Goal: Task Accomplishment & Management: Manage account settings

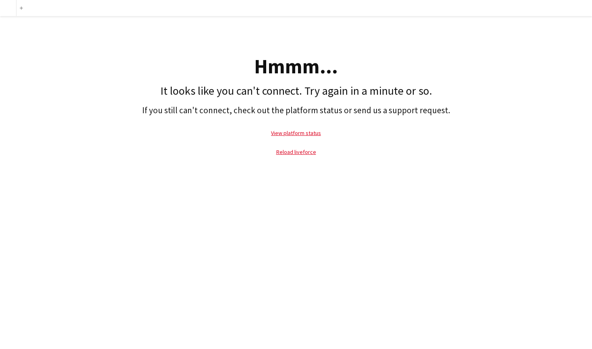
drag, startPoint x: 200, startPoint y: 45, endPoint x: 362, endPoint y: 207, distance: 228.6
click at [362, 207] on div "add Hmmm... It looks like you can't connect. Try again in a minute or so. If yo…" at bounding box center [296, 174] width 592 height 349
click at [308, 155] on link "Reload liveforce" at bounding box center [296, 151] width 40 height 7
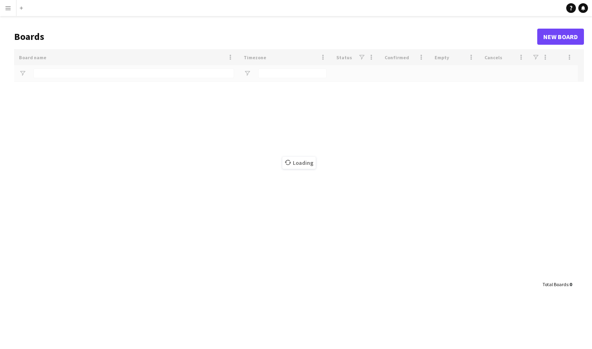
click at [308, 153] on div "Board name Timezone Status" at bounding box center [299, 162] width 570 height 227
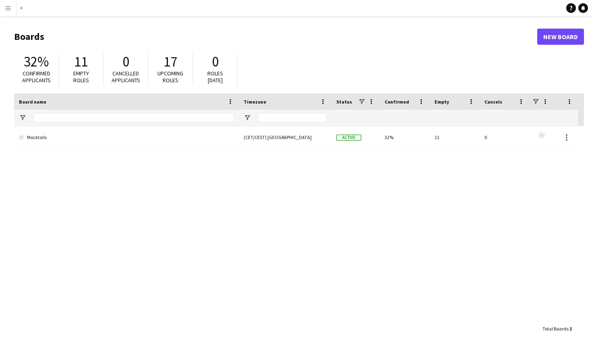
click at [7, 8] on app-icon "Menu" at bounding box center [8, 8] width 6 height 6
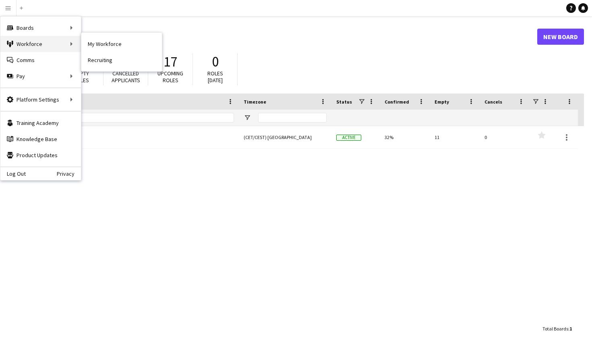
click at [43, 41] on div "Workforce Workforce" at bounding box center [40, 44] width 81 height 16
click at [128, 33] on h1 "Boards" at bounding box center [275, 37] width 523 height 12
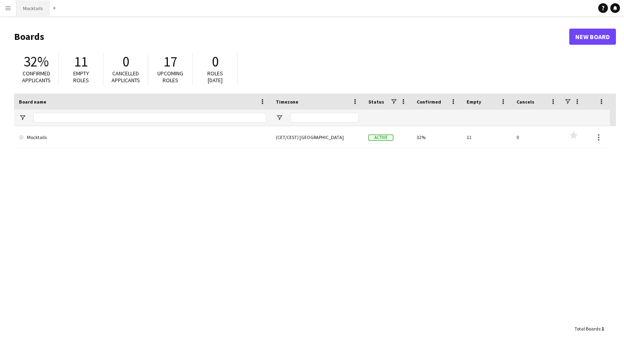
click at [41, 9] on button "Mocktails Close" at bounding box center [33, 8] width 33 height 16
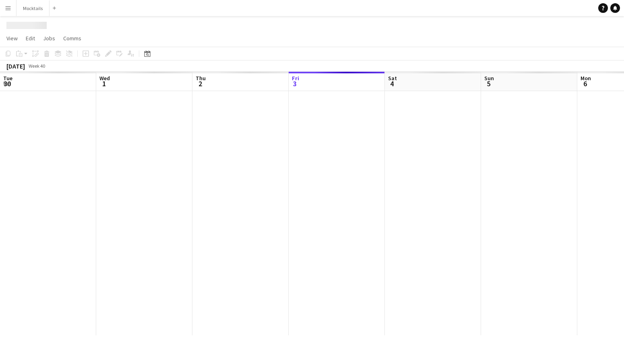
scroll to position [0, 192]
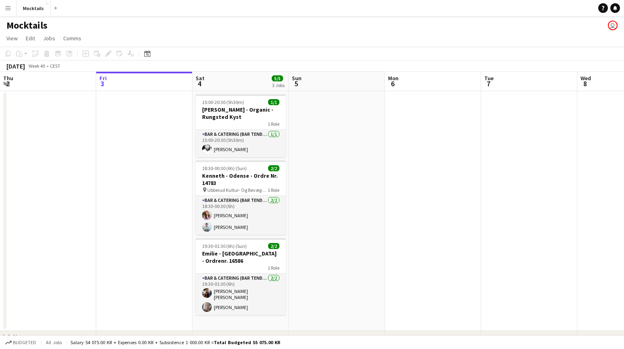
click at [323, 294] on app-date-cell at bounding box center [337, 211] width 96 height 240
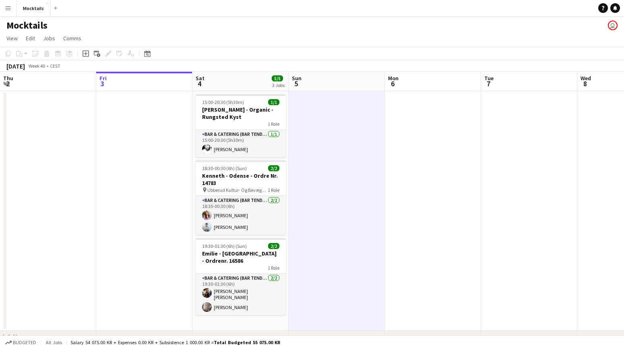
click at [166, 261] on app-date-cell at bounding box center [144, 211] width 96 height 240
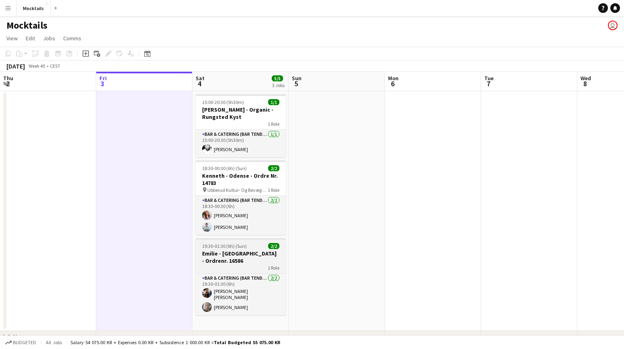
click at [236, 250] on h3 "Emilie - København - Ordrenr. 16586" at bounding box center [241, 257] width 90 height 14
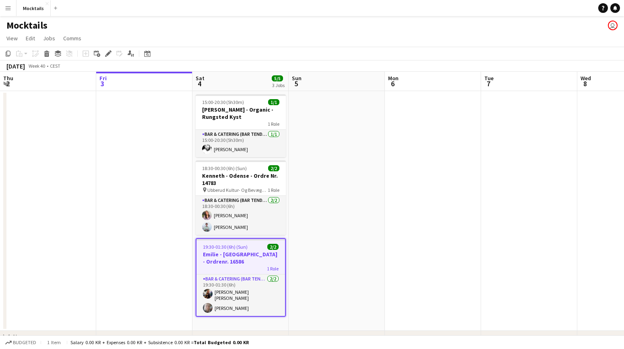
click at [325, 270] on app-date-cell at bounding box center [337, 211] width 96 height 240
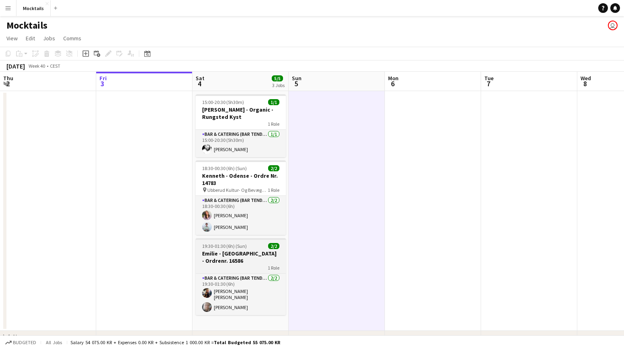
click at [248, 250] on h3 "Emilie - København - Ordrenr. 16586" at bounding box center [241, 257] width 90 height 14
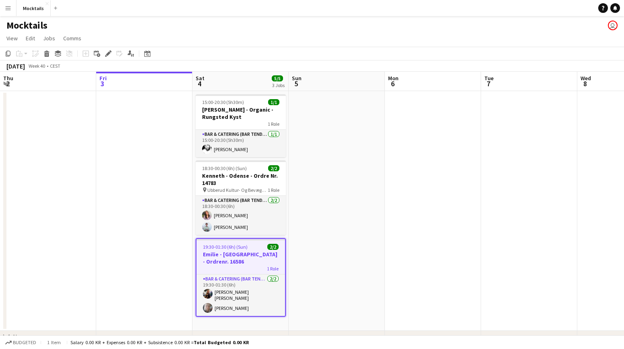
click at [306, 262] on app-date-cell at bounding box center [337, 211] width 96 height 240
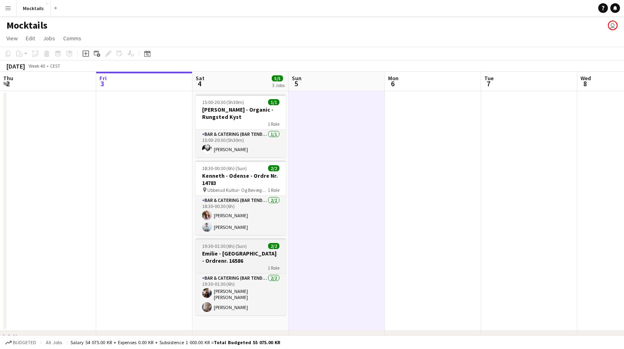
click at [236, 250] on h3 "Emilie - København - Ordrenr. 16586" at bounding box center [241, 257] width 90 height 14
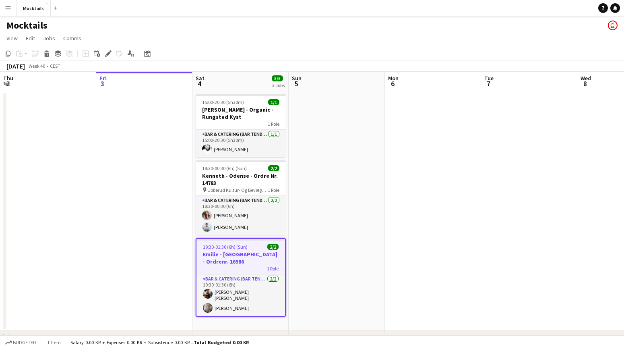
click at [308, 258] on app-date-cell at bounding box center [337, 211] width 96 height 240
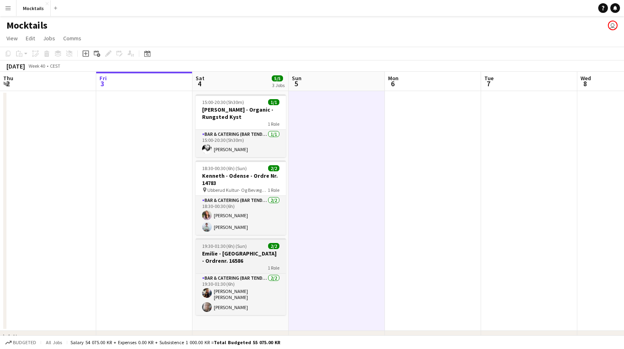
click at [248, 250] on h3 "Emilie - København - Ordrenr. 16586" at bounding box center [241, 257] width 90 height 14
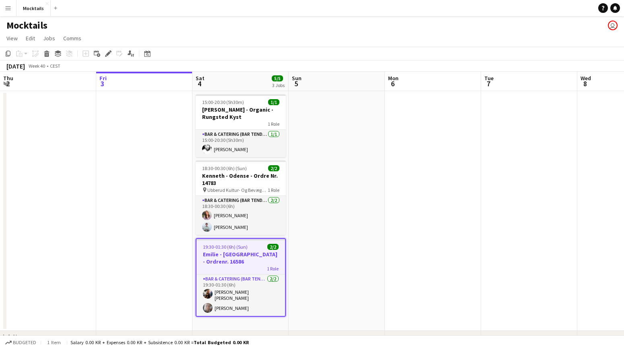
click at [328, 266] on app-date-cell at bounding box center [337, 211] width 96 height 240
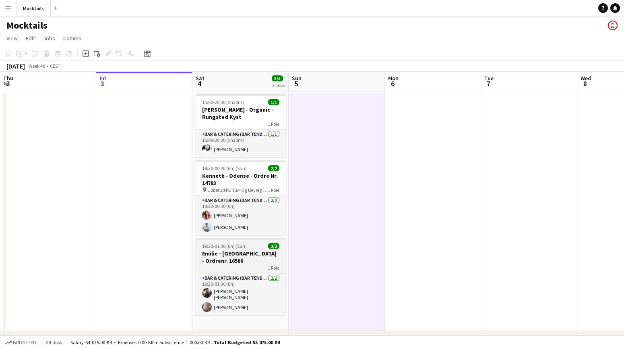
click at [248, 250] on h3 "Emilie - København - Ordrenr. 16586" at bounding box center [241, 257] width 90 height 14
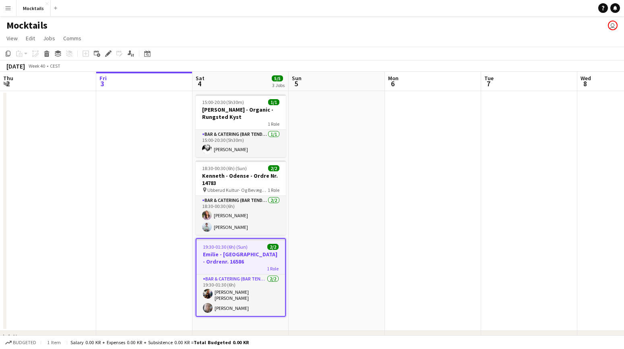
click at [331, 266] on app-date-cell at bounding box center [337, 211] width 96 height 240
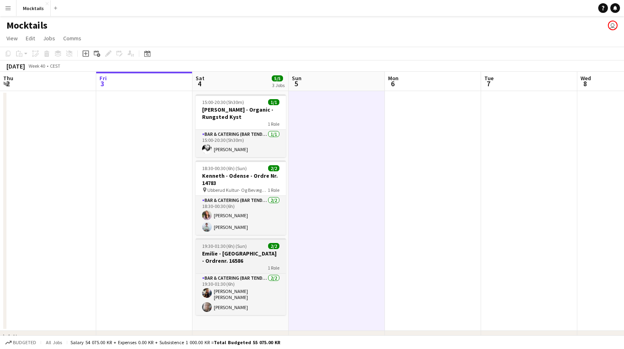
click at [243, 250] on h3 "Emilie - København - Ordrenr. 16586" at bounding box center [241, 257] width 90 height 14
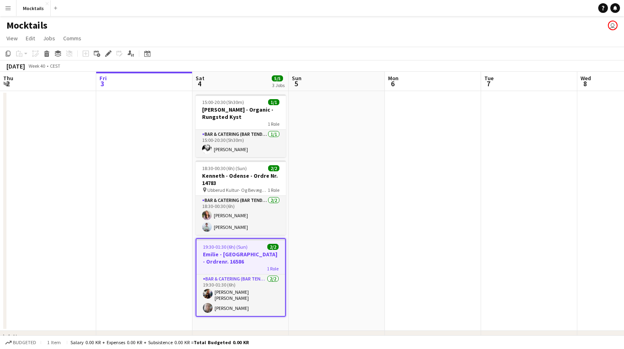
click at [322, 265] on app-date-cell at bounding box center [337, 211] width 96 height 240
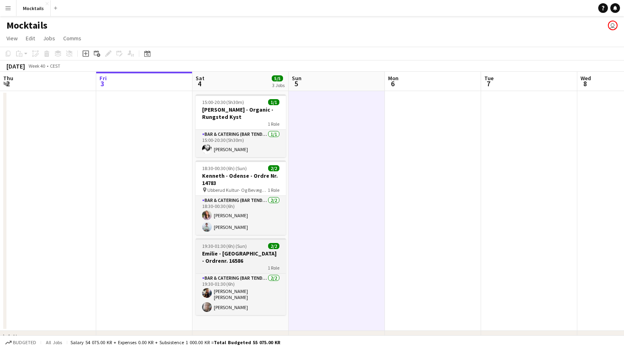
click at [245, 250] on h3 "Emilie - København - Ordrenr. 16586" at bounding box center [241, 257] width 90 height 14
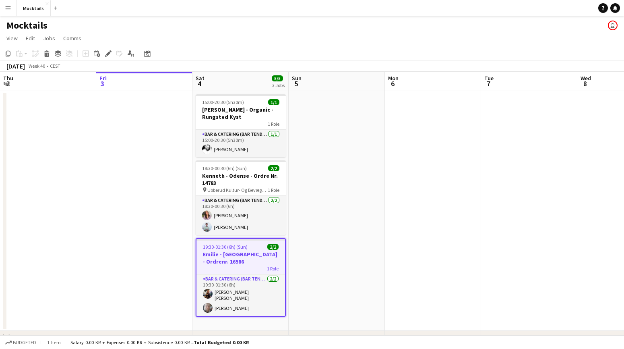
click at [313, 263] on app-date-cell at bounding box center [337, 211] width 96 height 240
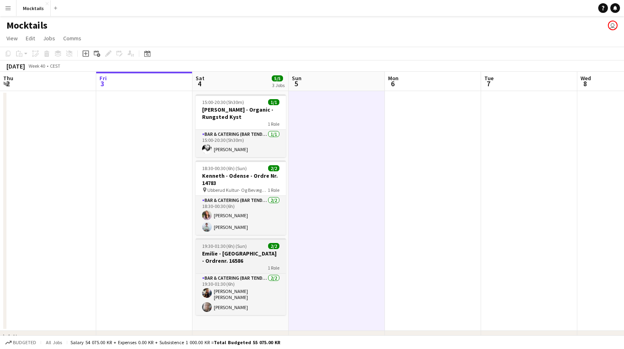
click at [242, 250] on h3 "Emilie - København - Ordrenr. 16586" at bounding box center [241, 257] width 90 height 14
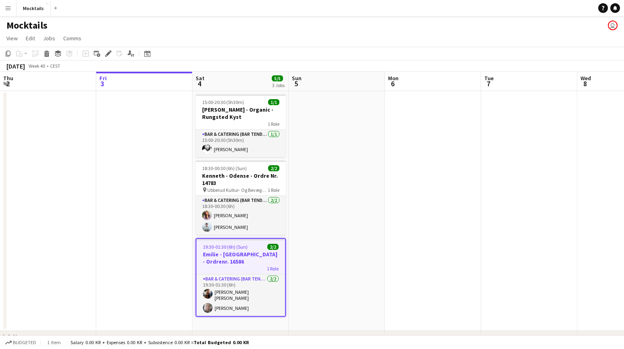
click at [310, 276] on app-date-cell at bounding box center [337, 211] width 96 height 240
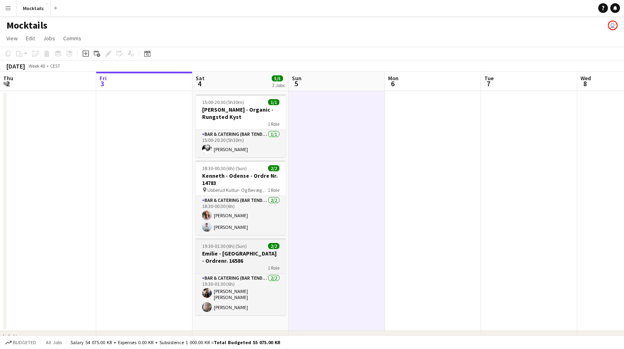
click at [244, 250] on h3 "Emilie - København - Ordrenr. 16586" at bounding box center [241, 257] width 90 height 14
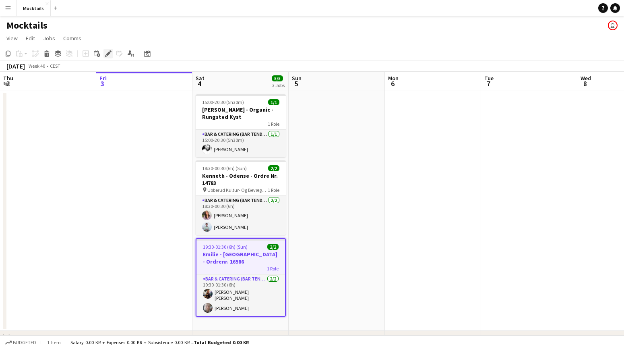
click at [110, 53] on icon at bounding box center [108, 54] width 4 height 4
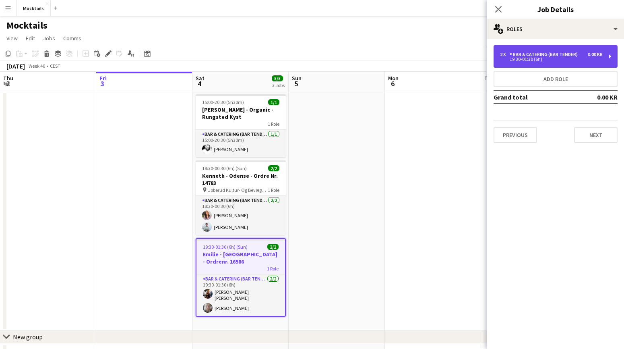
click at [555, 66] on div "2 x Bar & Catering (Bar Tender) 0.00 KR 19:30-01:30 (6h)" at bounding box center [556, 56] width 124 height 23
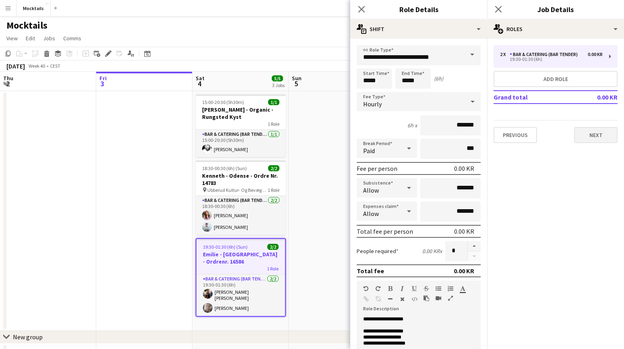
click at [610, 132] on button "Next" at bounding box center [595, 135] width 43 height 16
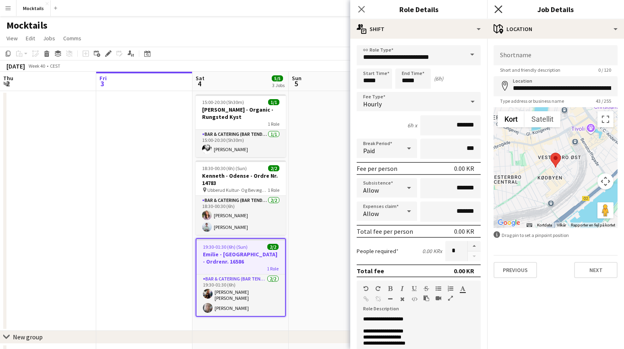
click at [498, 11] on icon "Close pop-in" at bounding box center [498, 9] width 8 height 8
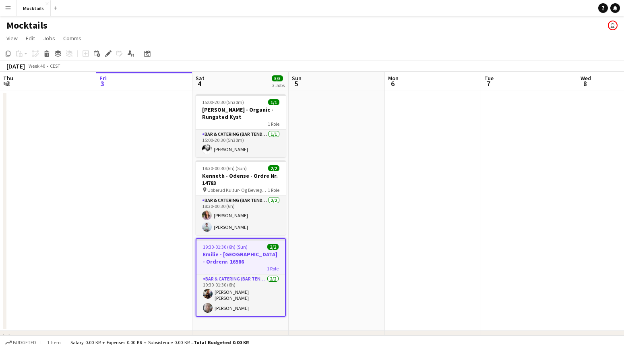
click at [318, 209] on app-date-cell at bounding box center [337, 211] width 96 height 240
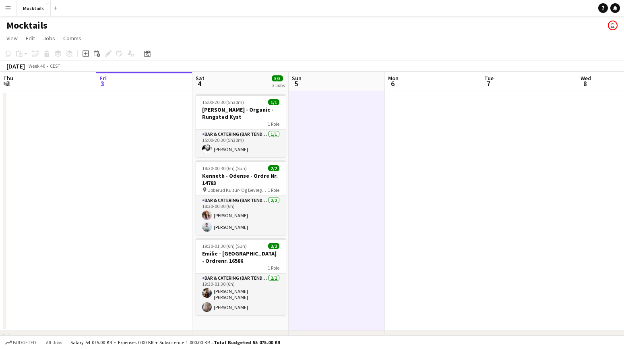
click at [157, 217] on app-date-cell at bounding box center [144, 211] width 96 height 240
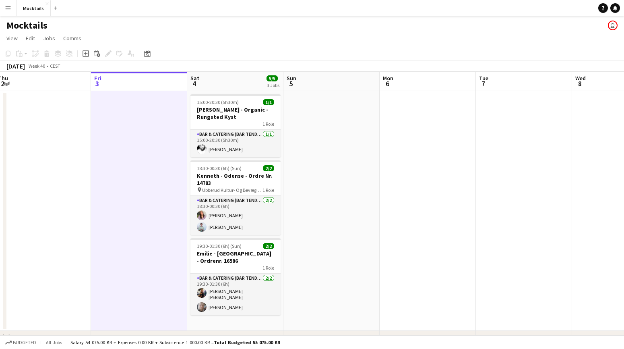
scroll to position [0, 0]
drag, startPoint x: 197, startPoint y: 26, endPoint x: 304, endPoint y: 300, distance: 294.2
click at [304, 300] on app-board "Mocktails user View Day view expanded Day view collapsed Month view Date picker…" at bounding box center [312, 198] width 624 height 365
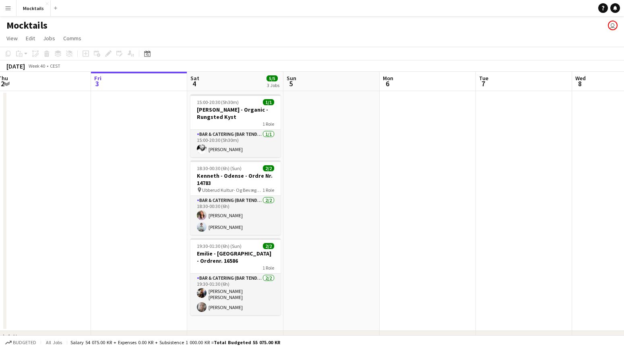
click at [304, 300] on app-date-cell at bounding box center [331, 211] width 96 height 240
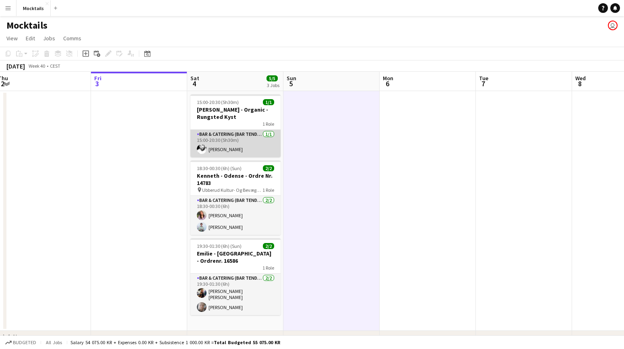
drag, startPoint x: 161, startPoint y: 28, endPoint x: 271, endPoint y: 148, distance: 163.6
click at [271, 148] on app-board "Mocktails user View Day view expanded Day view collapsed Month view Date picker…" at bounding box center [312, 198] width 624 height 365
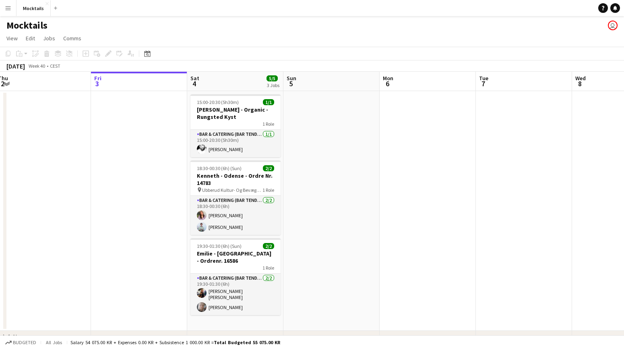
click at [304, 208] on app-date-cell at bounding box center [331, 211] width 96 height 240
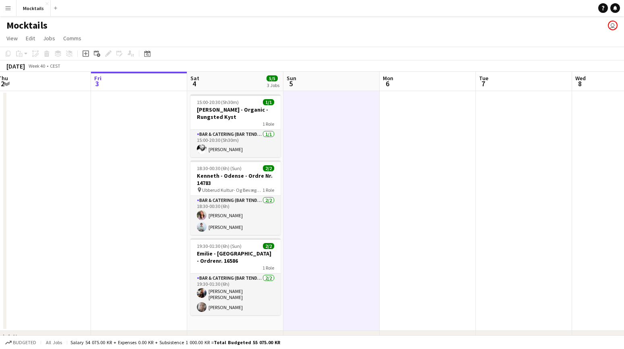
drag, startPoint x: 157, startPoint y: 29, endPoint x: 329, endPoint y: 306, distance: 325.7
click at [329, 306] on app-board "Mocktails user View Day view expanded Day view collapsed Month view Date picker…" at bounding box center [312, 198] width 624 height 365
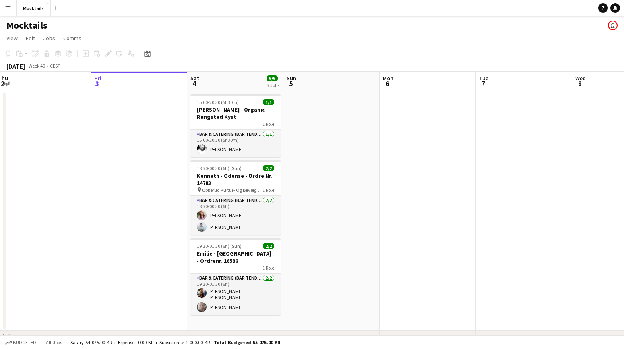
click at [329, 306] on app-date-cell at bounding box center [331, 211] width 96 height 240
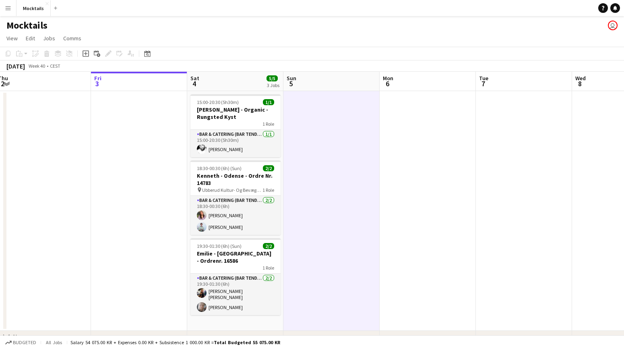
drag, startPoint x: 159, startPoint y: 25, endPoint x: 269, endPoint y: 308, distance: 303.7
click at [269, 308] on app-board "Mocktails user View Day view expanded Day view collapsed Month view Date picker…" at bounding box center [312, 198] width 624 height 365
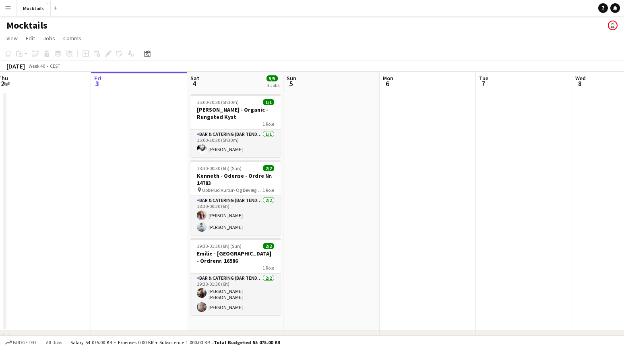
click at [326, 314] on app-date-cell at bounding box center [331, 211] width 96 height 240
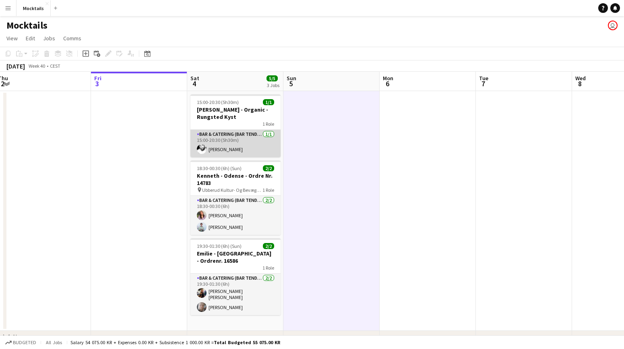
click at [237, 141] on app-card-role "Bar & Catering (Bar Tender) 1/1 15:00-20:30 (5h30m) Jimmy Torp" at bounding box center [235, 143] width 90 height 27
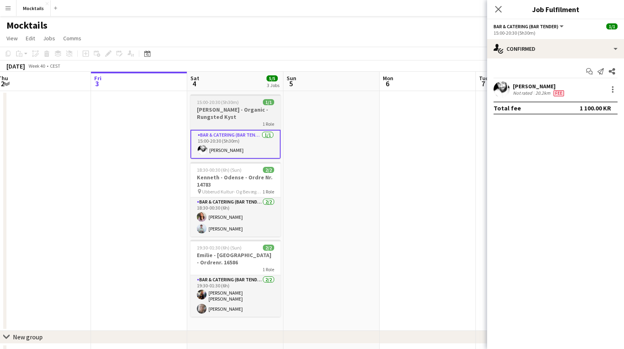
click at [237, 120] on div "1 Role" at bounding box center [235, 123] width 90 height 6
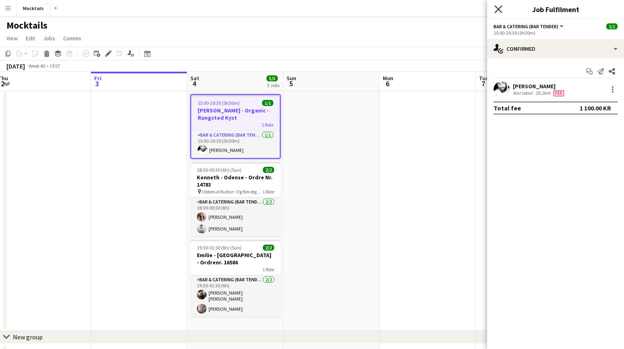
click at [500, 8] on icon at bounding box center [498, 9] width 8 height 8
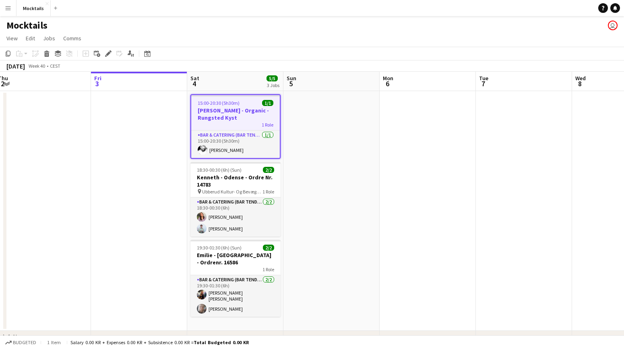
click at [218, 37] on app-page-menu "View Day view expanded Day view collapsed Month view Date picker Jump to today …" at bounding box center [312, 38] width 624 height 15
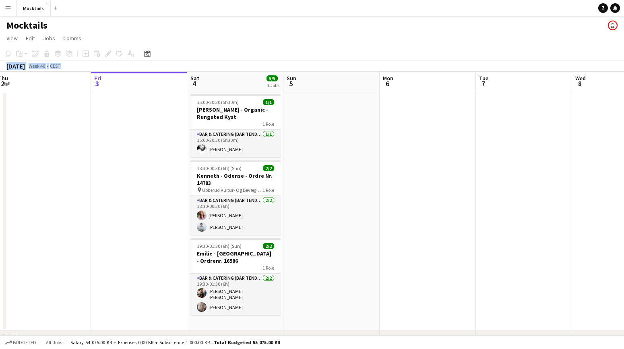
drag, startPoint x: 175, startPoint y: 34, endPoint x: 328, endPoint y: 319, distance: 323.5
click at [328, 319] on app-board "Mocktails user View Day view expanded Day view collapsed Month view Date picker…" at bounding box center [312, 198] width 624 height 365
click at [328, 319] on app-date-cell at bounding box center [331, 211] width 96 height 240
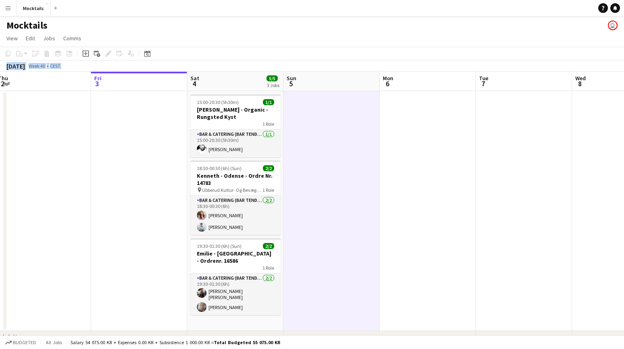
drag, startPoint x: 150, startPoint y: 32, endPoint x: 286, endPoint y: 306, distance: 306.3
click at [286, 306] on app-board "Mocktails user View Day view expanded Day view collapsed Month view Date picker…" at bounding box center [312, 198] width 624 height 365
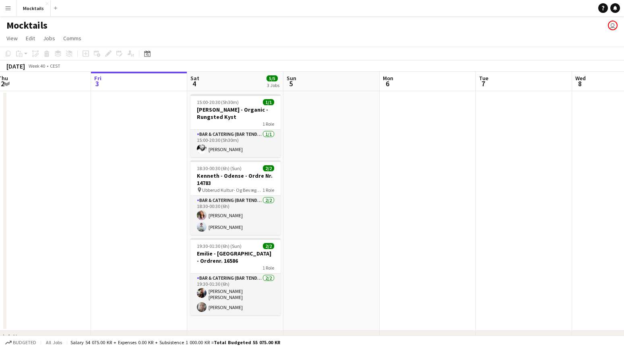
click at [306, 314] on app-date-cell at bounding box center [331, 211] width 96 height 240
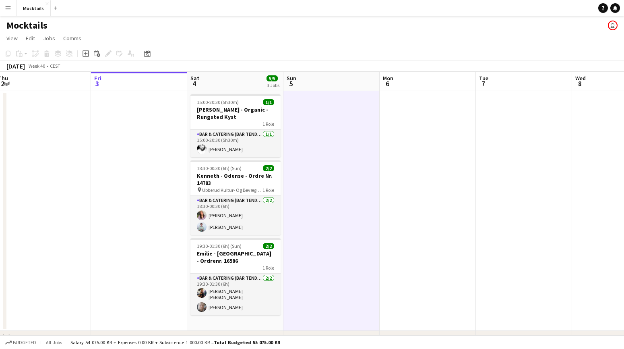
drag, startPoint x: 139, startPoint y: 32, endPoint x: 284, endPoint y: 302, distance: 306.3
click at [284, 302] on app-board "Mocktails user View Day view expanded Day view collapsed Month view Date picker…" at bounding box center [312, 198] width 624 height 365
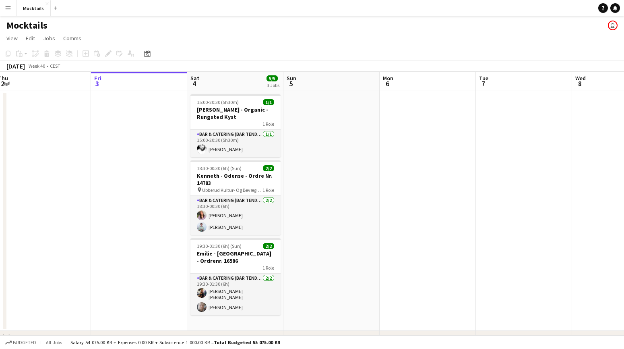
click at [312, 306] on app-date-cell at bounding box center [331, 211] width 96 height 240
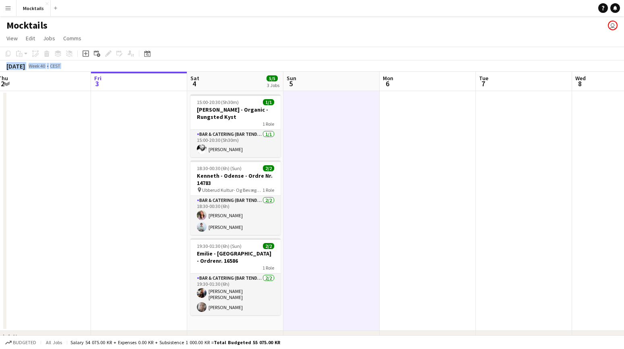
drag, startPoint x: 162, startPoint y: 33, endPoint x: 259, endPoint y: 313, distance: 296.7
click at [259, 313] on app-board "Mocktails user View Day view expanded Day view collapsed Month view Date picker…" at bounding box center [312, 198] width 624 height 365
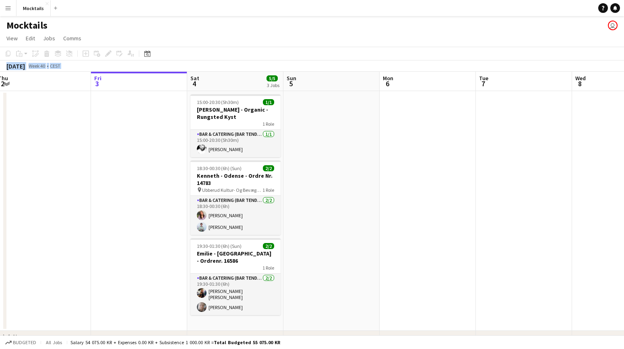
click at [258, 316] on app-date-cell "15:00-20:30 (5h30m) 1/1 Lars - Organic - Rungsted Kyst 1 Role Bar & Catering (B…" at bounding box center [235, 211] width 96 height 240
drag, startPoint x: 175, startPoint y: 33, endPoint x: 242, endPoint y: 308, distance: 283.6
click at [242, 308] on app-board "Mocktails user View Day view expanded Day view collapsed Month view Date picker…" at bounding box center [312, 198] width 624 height 365
click at [235, 316] on app-date-cell "15:00-20:30 (5h30m) 1/1 Lars - Organic - Rungsted Kyst 1 Role Bar & Catering (B…" at bounding box center [235, 211] width 96 height 240
drag, startPoint x: 155, startPoint y: 29, endPoint x: 239, endPoint y: 317, distance: 300.8
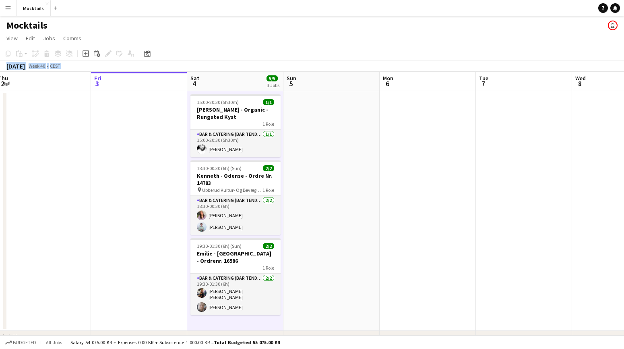
click at [239, 317] on app-board "Mocktails user View Day view expanded Day view collapsed Month view Date picker…" at bounding box center [312, 198] width 624 height 365
click at [239, 317] on app-date-cell "15:00-20:30 (5h30m) 1/1 Lars - Organic - Rungsted Kyst 1 Role Bar & Catering (B…" at bounding box center [235, 211] width 96 height 240
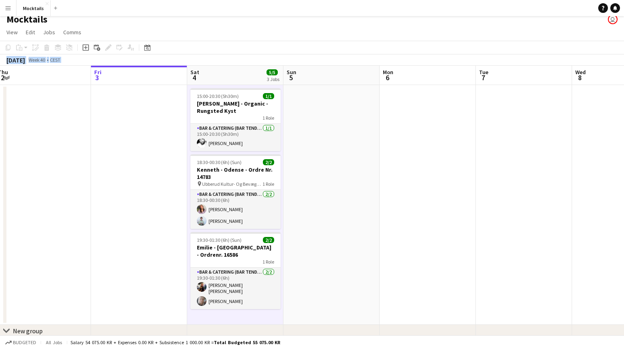
scroll to position [13, 0]
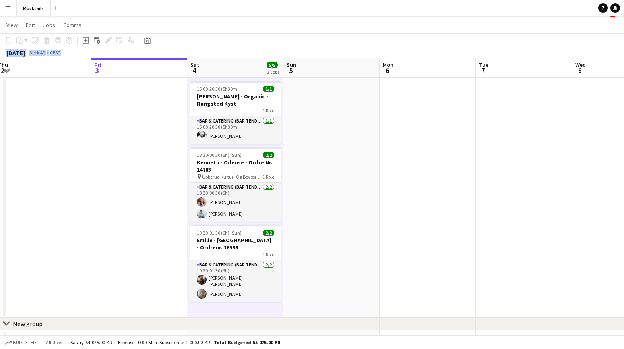
drag, startPoint x: 139, startPoint y: 40, endPoint x: 247, endPoint y: 308, distance: 288.8
click at [247, 308] on app-board "Mocktails user View Day view expanded Day view collapsed Month view Date picker…" at bounding box center [312, 185] width 624 height 365
click at [247, 308] on app-date-cell "15:00-20:30 (5h30m) 1/1 Lars - Organic - Rungsted Kyst 1 Role Bar & Catering (B…" at bounding box center [235, 198] width 96 height 240
drag, startPoint x: 137, startPoint y: 25, endPoint x: 234, endPoint y: 303, distance: 294.3
click at [234, 303] on app-board "Mocktails user View Day view expanded Day view collapsed Month view Date picker…" at bounding box center [312, 185] width 624 height 365
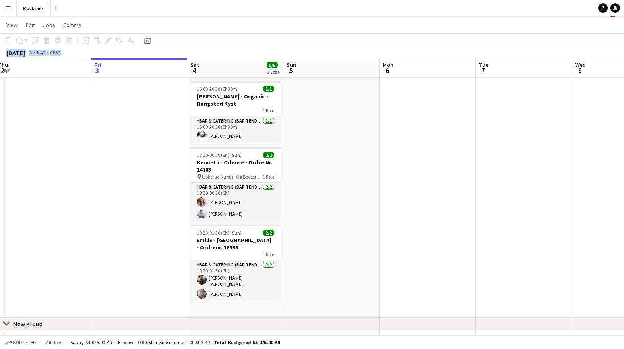
click at [234, 303] on app-date-cell "15:00-20:30 (5h30m) 1/1 Lars - Organic - Rungsted Kyst 1 Role Bar & Catering (B…" at bounding box center [235, 198] width 96 height 240
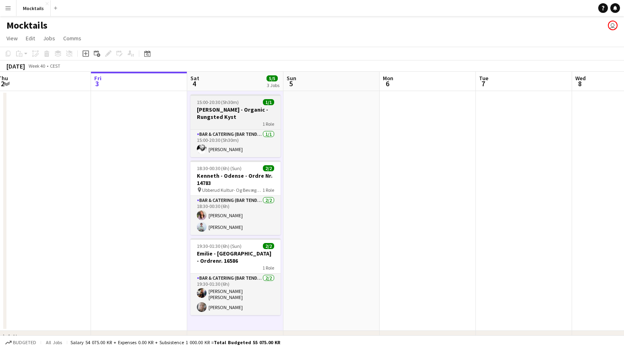
scroll to position [0, 0]
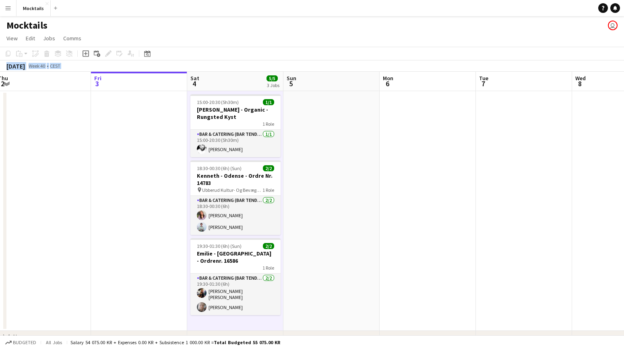
drag, startPoint x: 155, startPoint y: 34, endPoint x: 249, endPoint y: 309, distance: 290.7
click at [249, 309] on app-board "Mocktails user View Day view expanded Day view collapsed Month view Date picker…" at bounding box center [312, 198] width 624 height 365
click at [249, 309] on app-date-cell "15:00-20:30 (5h30m) 1/1 Lars - Organic - Rungsted Kyst 1 Role Bar & Catering (B…" at bounding box center [235, 211] width 96 height 240
click at [235, 35] on app-page-menu "View Day view expanded Day view collapsed Month view Date picker Jump to today …" at bounding box center [312, 38] width 624 height 15
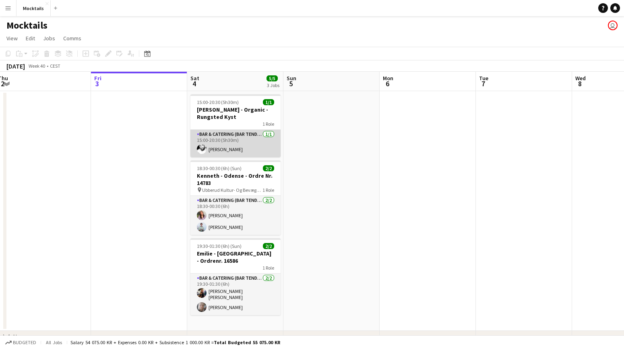
click at [234, 132] on app-card-role "Bar & Catering (Bar Tender) 1/1 15:00-20:30 (5h30m) Jimmy Torp" at bounding box center [235, 143] width 90 height 27
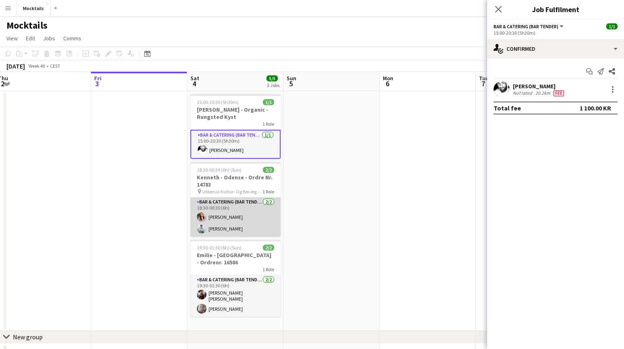
click at [244, 213] on app-card-role "Bar & Catering (Bar Tender) 2/2 18:30-00:30 (6h) Najana Lyberth Kristensen Seba…" at bounding box center [235, 216] width 90 height 39
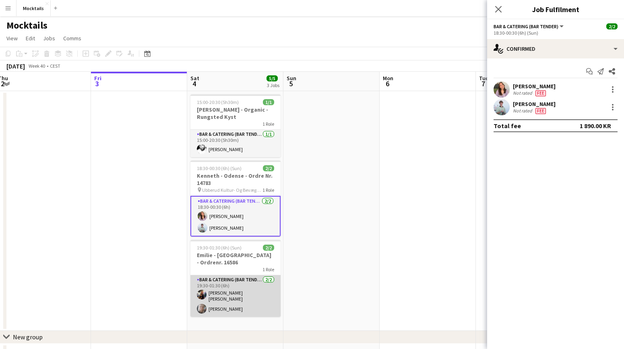
click at [246, 284] on app-card-role "Bar & Catering (Bar Tender) 2/2 19:30-01:30 (6h) Lisa Garne Heller Petersen Maj…" at bounding box center [235, 295] width 90 height 41
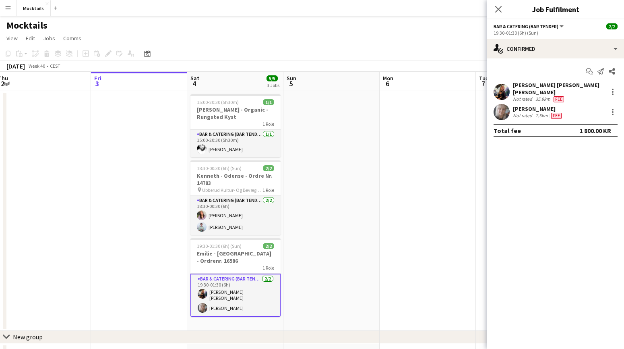
click at [156, 207] on app-date-cell at bounding box center [139, 211] width 96 height 240
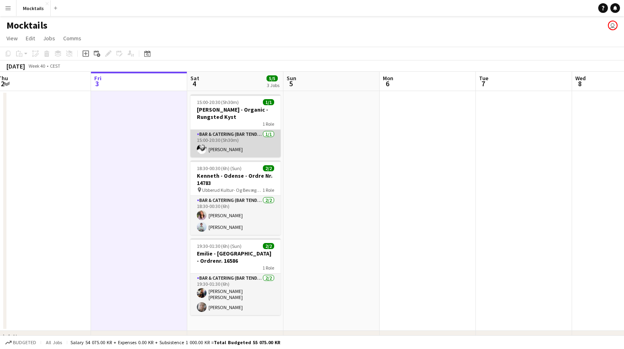
click at [235, 146] on app-card-role "Bar & Catering (Bar Tender) 1/1 15:00-20:30 (5h30m) Jimmy Torp" at bounding box center [235, 143] width 90 height 27
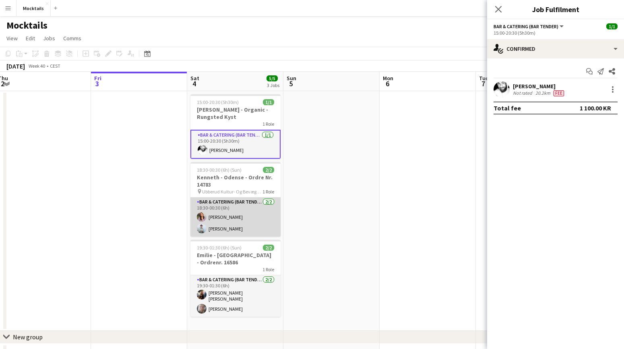
click at [234, 214] on app-card-role "Bar & Catering (Bar Tender) 2/2 18:30-00:30 (6h) Najana Lyberth Kristensen Seba…" at bounding box center [235, 216] width 90 height 39
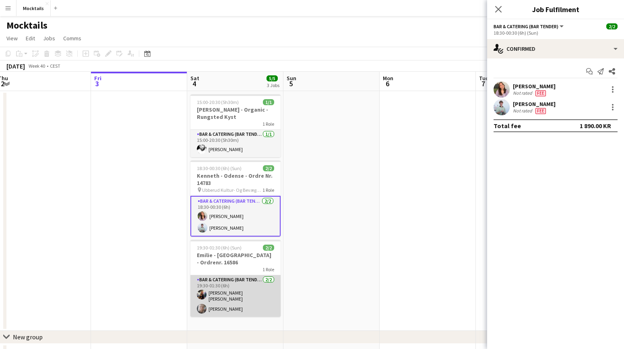
click at [236, 283] on app-card-role "Bar & Catering (Bar Tender) 2/2 19:30-01:30 (6h) Lisa Garne Heller Petersen Maj…" at bounding box center [235, 295] width 90 height 41
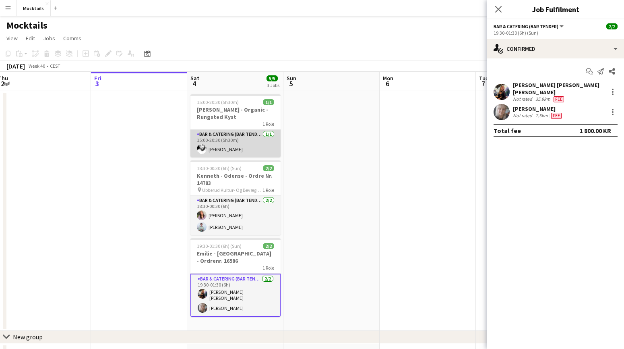
click at [233, 137] on app-card-role "Bar & Catering (Bar Tender) 1/1 15:00-20:30 (5h30m) Jimmy Torp" at bounding box center [235, 143] width 90 height 27
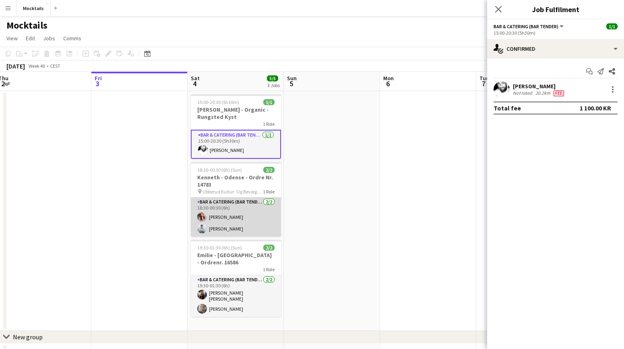
click at [236, 213] on app-card-role "Bar & Catering (Bar Tender) 2/2 18:30-00:30 (6h) Najana Lyberth Kristensen Seba…" at bounding box center [236, 216] width 90 height 39
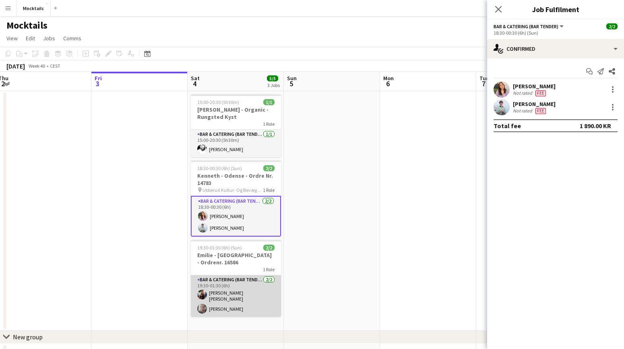
click at [237, 289] on app-card-role "Bar & Catering (Bar Tender) 2/2 19:30-01:30 (6h) Lisa Garne Heller Petersen Maj…" at bounding box center [236, 295] width 90 height 41
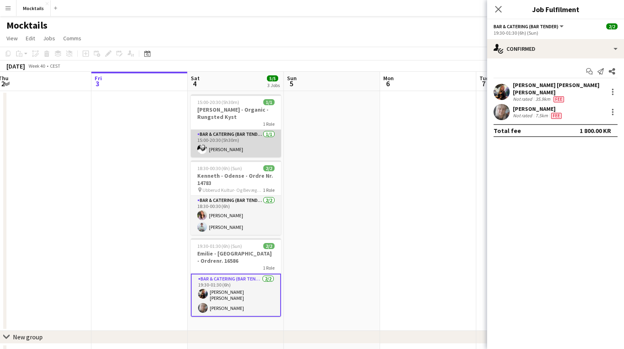
click at [239, 145] on app-card-role "Bar & Catering (Bar Tender) 1/1 15:00-20:30 (5h30m) Jimmy Torp" at bounding box center [236, 143] width 90 height 27
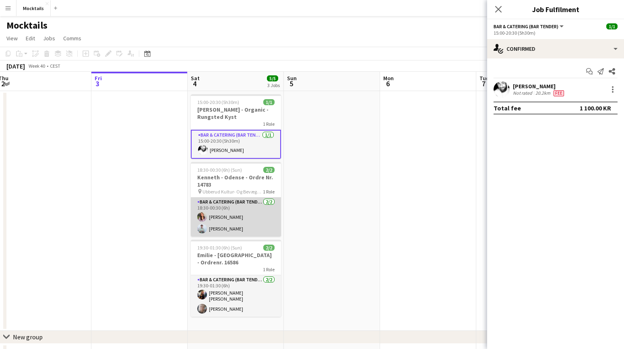
click at [239, 224] on app-card-role "Bar & Catering (Bar Tender) 2/2 18:30-00:30 (6h) Najana Lyberth Kristensen Seba…" at bounding box center [236, 216] width 90 height 39
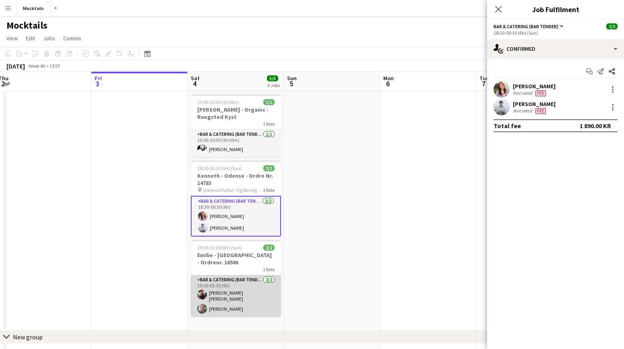
click at [241, 283] on app-card-role "Bar & Catering (Bar Tender) 2/2 19:30-01:30 (6h) Lisa Garne Heller Petersen Maj…" at bounding box center [236, 295] width 90 height 41
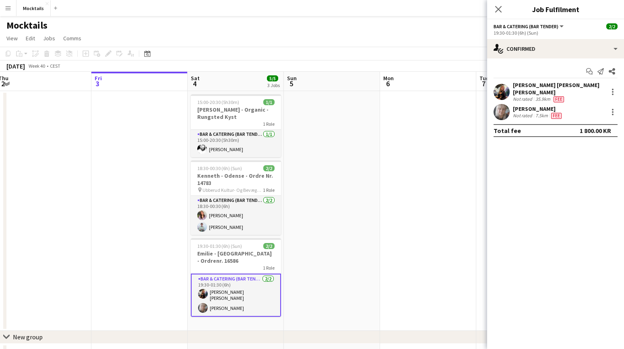
click at [156, 183] on app-date-cell at bounding box center [139, 211] width 96 height 240
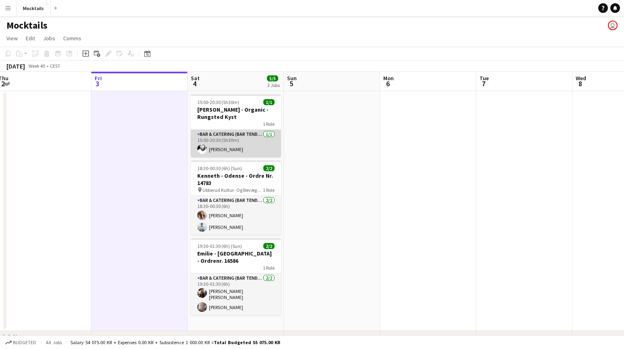
click at [227, 147] on app-card-role "Bar & Catering (Bar Tender) 1/1 15:00-20:30 (5h30m) Jimmy Torp" at bounding box center [236, 143] width 90 height 27
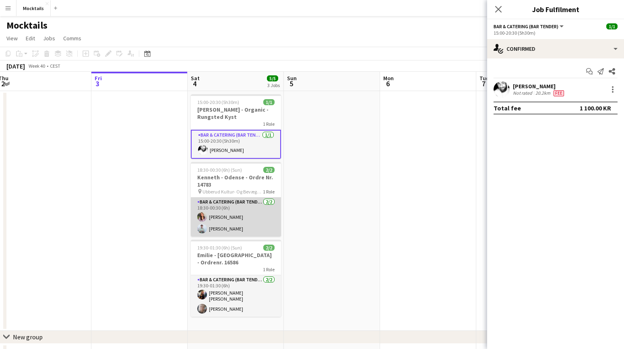
click at [236, 221] on app-card-role "Bar & Catering (Bar Tender) 2/2 18:30-00:30 (6h) Najana Lyberth Kristensen Seba…" at bounding box center [236, 216] width 90 height 39
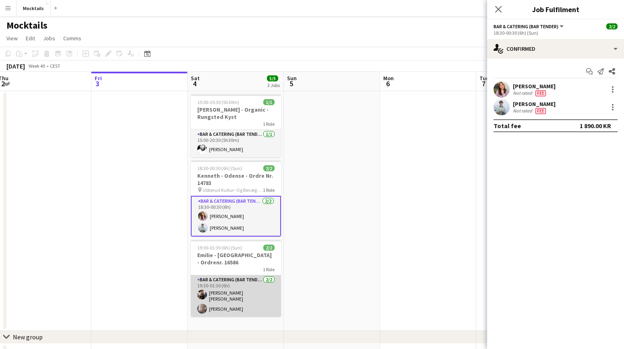
click at [238, 287] on app-card-role "Bar & Catering (Bar Tender) 2/2 19:30-01:30 (6h) Lisa Garne Heller Petersen Maj…" at bounding box center [236, 295] width 90 height 41
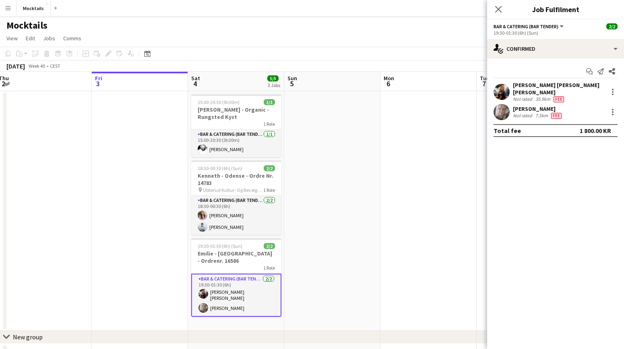
click at [143, 216] on app-date-cell at bounding box center [140, 211] width 96 height 240
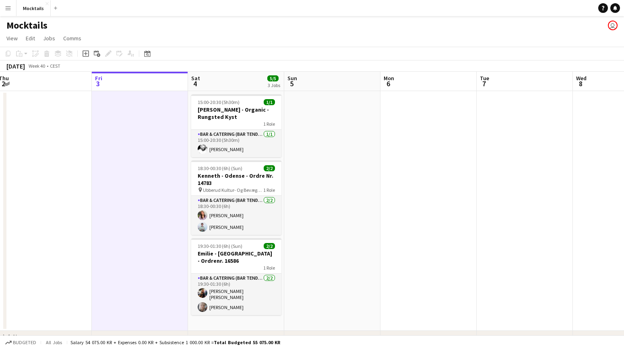
click at [374, 28] on div "Mocktails user" at bounding box center [312, 23] width 624 height 15
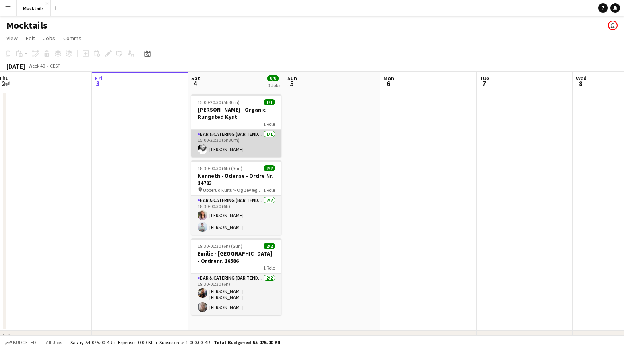
click at [232, 134] on app-card-role "Bar & Catering (Bar Tender) 1/1 15:00-20:30 (5h30m) Jimmy Torp" at bounding box center [236, 143] width 90 height 27
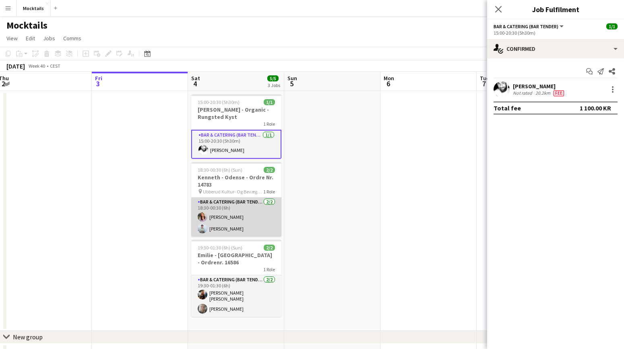
click at [236, 215] on app-card-role "Bar & Catering (Bar Tender) 2/2 18:30-00:30 (6h) Najana Lyberth Kristensen Seba…" at bounding box center [236, 216] width 90 height 39
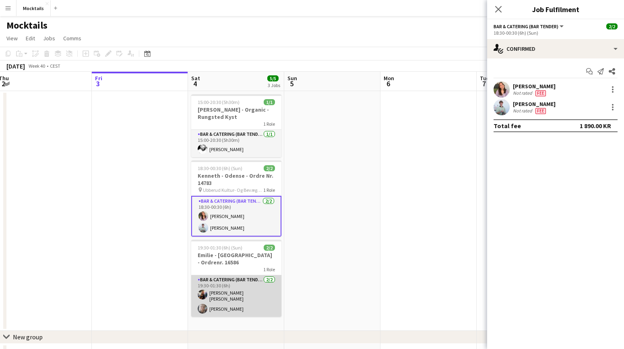
click at [240, 284] on app-card-role "Bar & Catering (Bar Tender) 2/2 19:30-01:30 (6h) Lisa Garne Heller Petersen Maj…" at bounding box center [236, 295] width 90 height 41
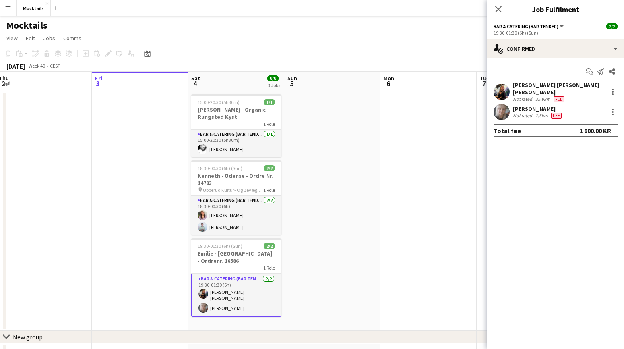
click at [159, 231] on app-date-cell at bounding box center [140, 211] width 96 height 240
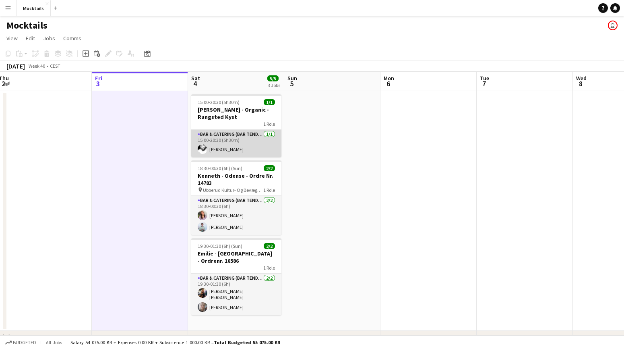
click at [250, 136] on app-card-role "Bar & Catering (Bar Tender) 1/1 15:00-20:30 (5h30m) Jimmy Torp" at bounding box center [236, 143] width 90 height 27
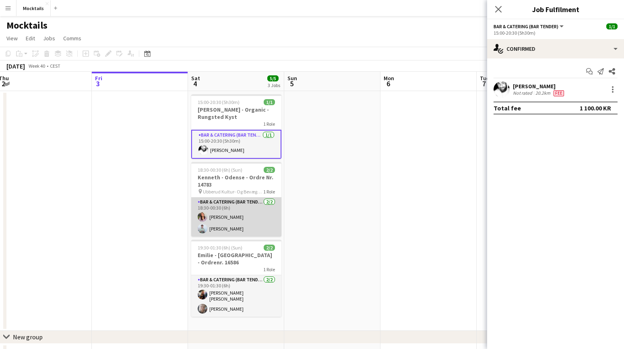
click at [238, 216] on app-card-role "Bar & Catering (Bar Tender) 2/2 18:30-00:30 (6h) Najana Lyberth Kristensen Seba…" at bounding box center [236, 216] width 90 height 39
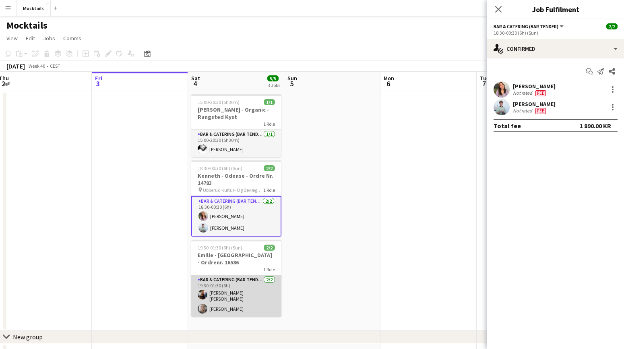
click at [236, 283] on app-card-role "Bar & Catering (Bar Tender) 2/2 19:30-01:30 (6h) Lisa Garne Heller Petersen Maj…" at bounding box center [236, 295] width 90 height 41
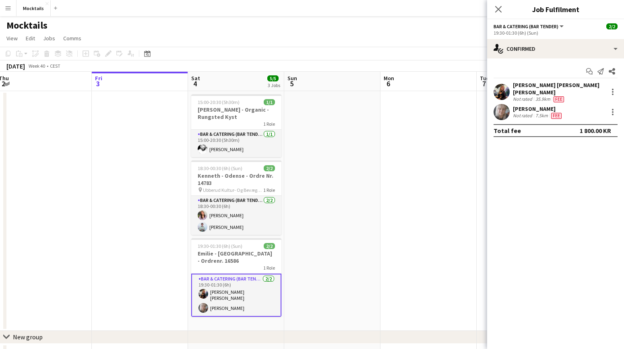
click at [146, 207] on app-date-cell at bounding box center [140, 211] width 96 height 240
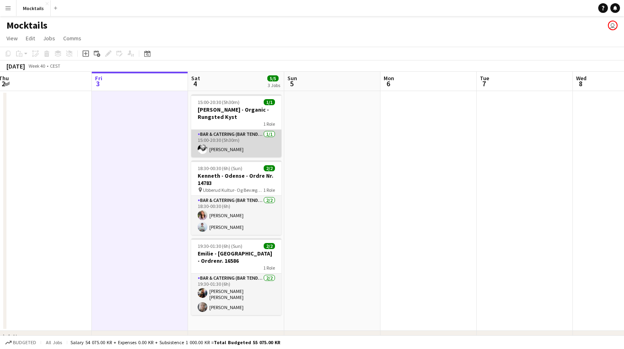
click at [239, 132] on app-card-role "Bar & Catering (Bar Tender) 1/1 15:00-20:30 (5h30m) Jimmy Torp" at bounding box center [236, 143] width 90 height 27
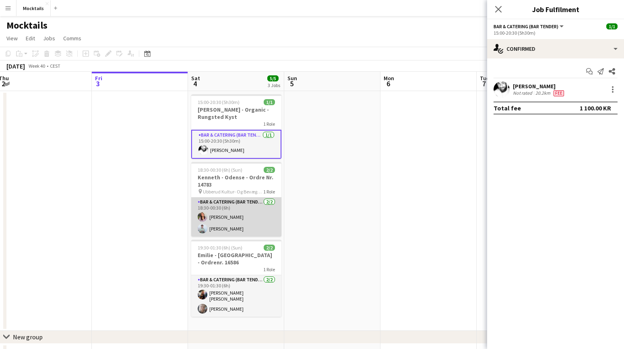
click at [244, 212] on app-card-role "Bar & Catering (Bar Tender) 2/2 18:30-00:30 (6h) Najana Lyberth Kristensen Seba…" at bounding box center [236, 216] width 90 height 39
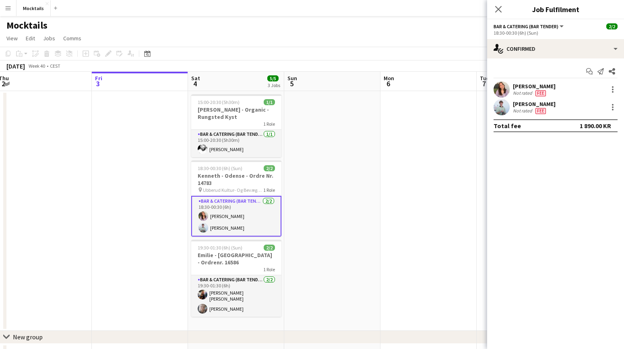
click at [135, 209] on app-date-cell at bounding box center [140, 211] width 96 height 240
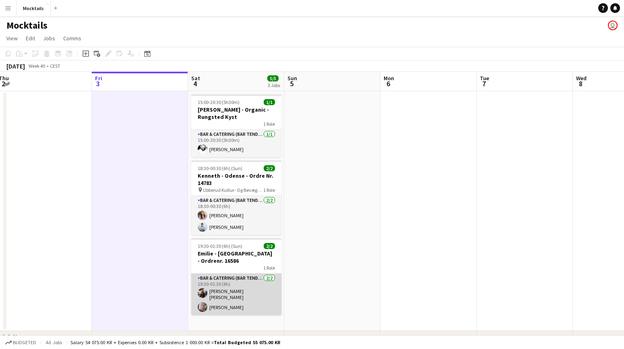
click at [231, 292] on app-card-role "Bar & Catering (Bar Tender) 2/2 19:30-01:30 (6h) Lisa Garne Heller Petersen Maj…" at bounding box center [236, 293] width 90 height 41
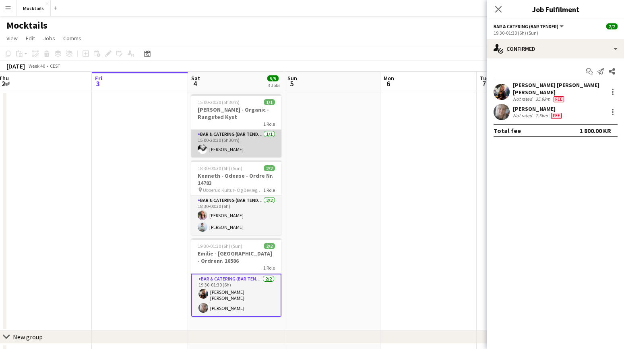
click at [222, 133] on app-card-role "Bar & Catering (Bar Tender) 1/1 15:00-20:30 (5h30m) Jimmy Torp" at bounding box center [236, 143] width 90 height 27
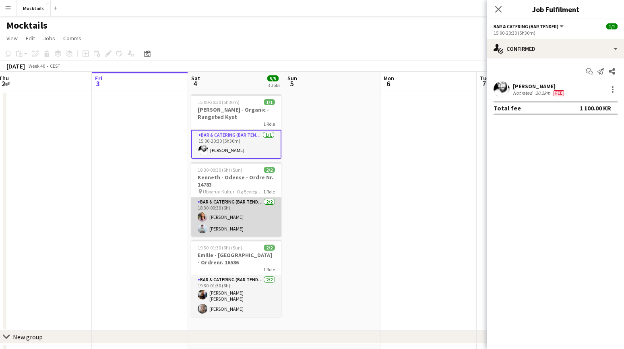
click at [239, 220] on app-card-role "Bar & Catering (Bar Tender) 2/2 18:30-00:30 (6h) Najana Lyberth Kristensen Seba…" at bounding box center [236, 216] width 90 height 39
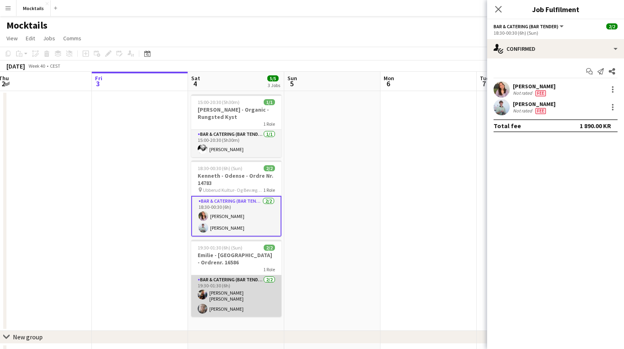
click at [233, 279] on app-card-role "Bar & Catering (Bar Tender) 2/2 19:30-01:30 (6h) Lisa Garne Heller Petersen Maj…" at bounding box center [236, 295] width 90 height 41
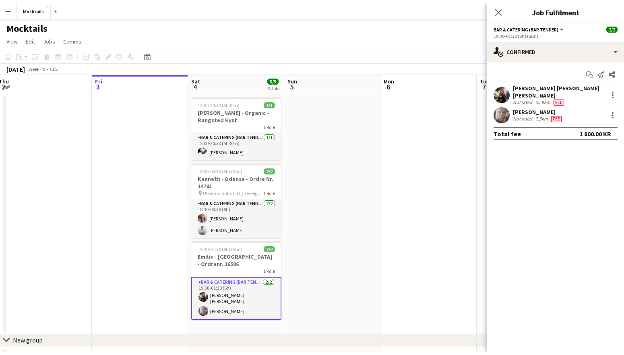
scroll to position [0, 196]
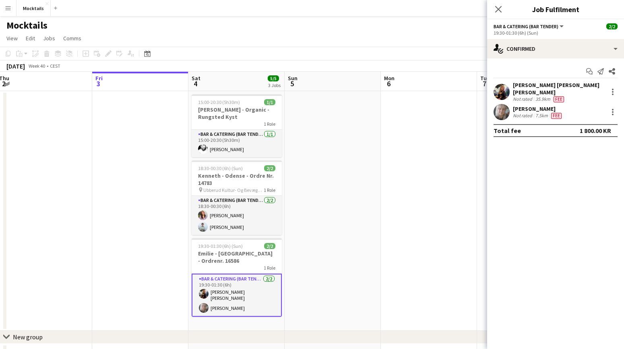
click at [156, 175] on app-date-cell at bounding box center [140, 211] width 96 height 240
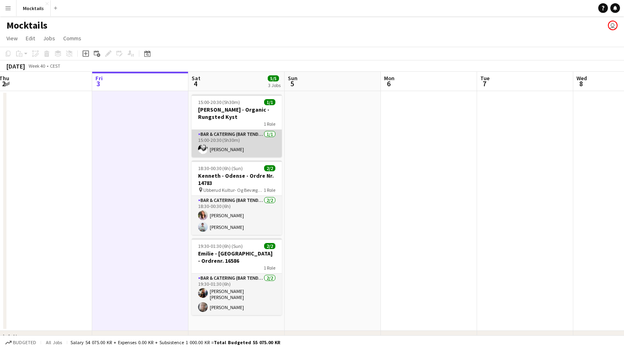
click at [228, 144] on app-card-role "Bar & Catering (Bar Tender) 1/1 15:00-20:30 (5h30m) Jimmy Torp" at bounding box center [237, 143] width 90 height 27
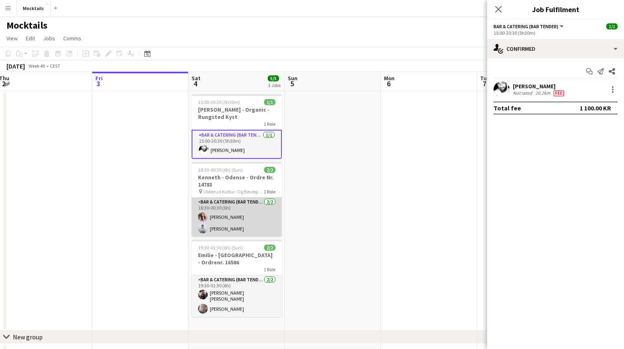
click at [242, 212] on app-card-role "Bar & Catering (Bar Tender) 2/2 18:30-00:30 (6h) Najana Lyberth Kristensen Seba…" at bounding box center [237, 216] width 90 height 39
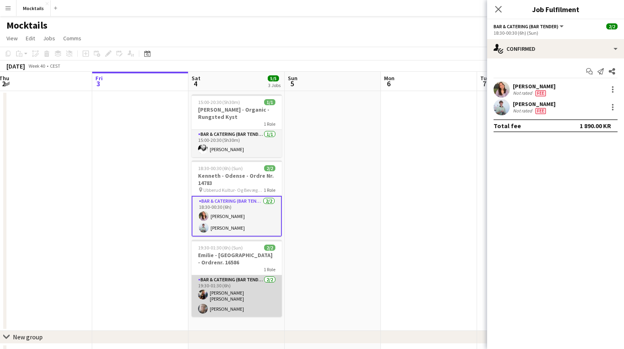
click at [240, 284] on app-card-role "Bar & Catering (Bar Tender) 2/2 19:30-01:30 (6h) Lisa Garne Heller Petersen Maj…" at bounding box center [237, 295] width 90 height 41
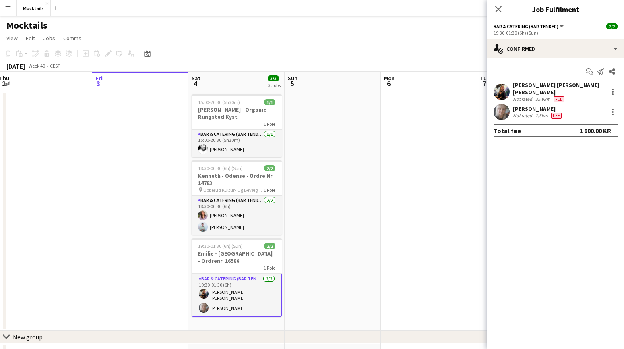
click at [149, 214] on app-date-cell at bounding box center [140, 211] width 96 height 240
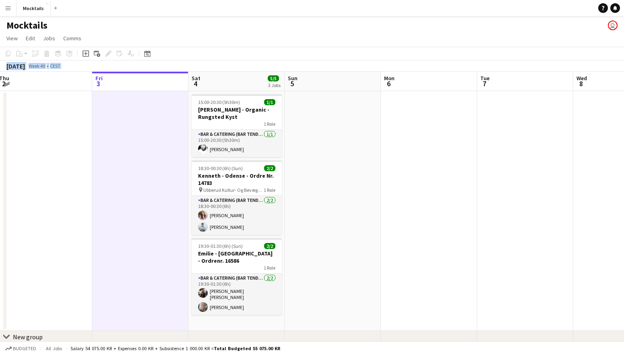
drag, startPoint x: 228, startPoint y: 45, endPoint x: 351, endPoint y: 273, distance: 259.2
click at [351, 273] on app-board "Mocktails user View Day view expanded Day view collapsed Month view Date picker…" at bounding box center [312, 198] width 624 height 365
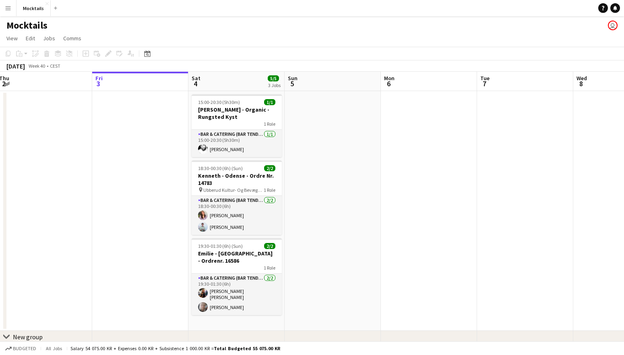
click at [433, 279] on app-date-cell at bounding box center [429, 211] width 96 height 240
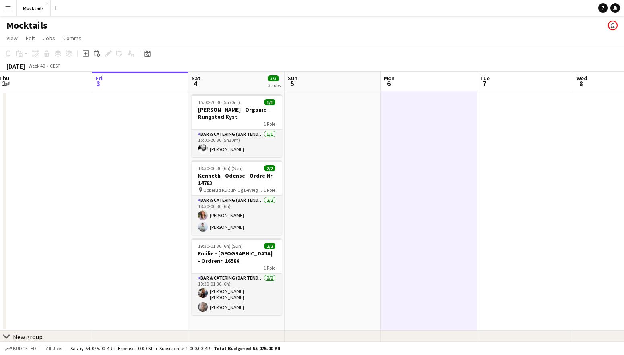
drag, startPoint x: 222, startPoint y: 29, endPoint x: 526, endPoint y: 276, distance: 391.5
click at [526, 276] on app-board "Mocktails user View Day view expanded Day view collapsed Month view Date picker…" at bounding box center [312, 198] width 624 height 365
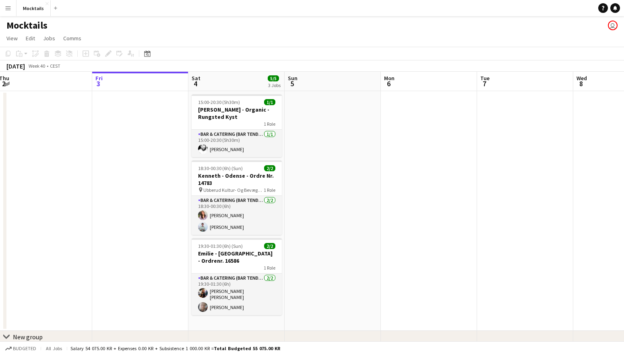
click at [526, 276] on app-date-cell at bounding box center [525, 211] width 96 height 240
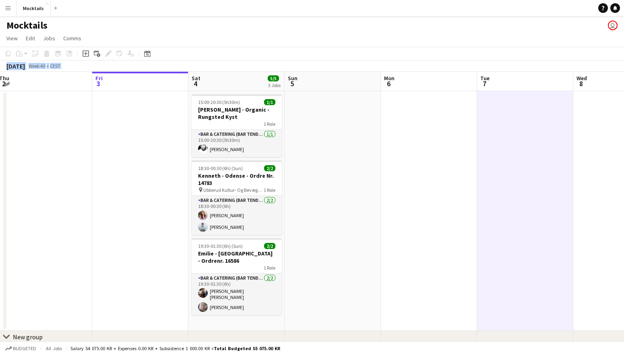
drag, startPoint x: 213, startPoint y: 34, endPoint x: 473, endPoint y: 271, distance: 351.7
click at [375, 184] on app-board "Mocktails user View Day view expanded Day view collapsed Month view Date picker…" at bounding box center [312, 198] width 624 height 365
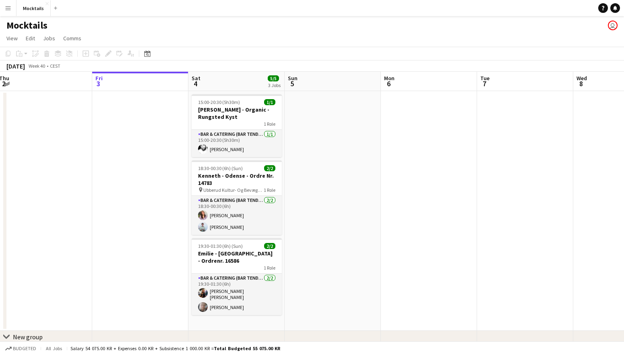
click at [473, 271] on app-date-cell at bounding box center [429, 211] width 96 height 240
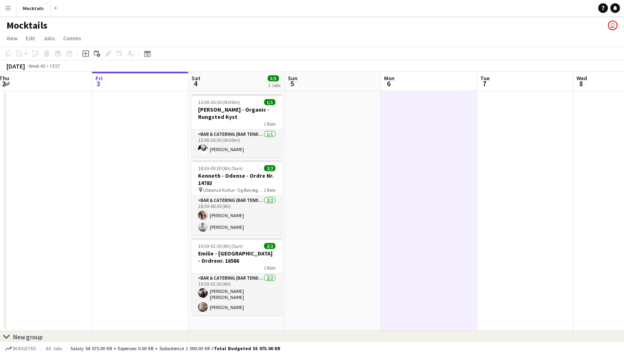
click at [533, 282] on app-date-cell at bounding box center [525, 211] width 96 height 240
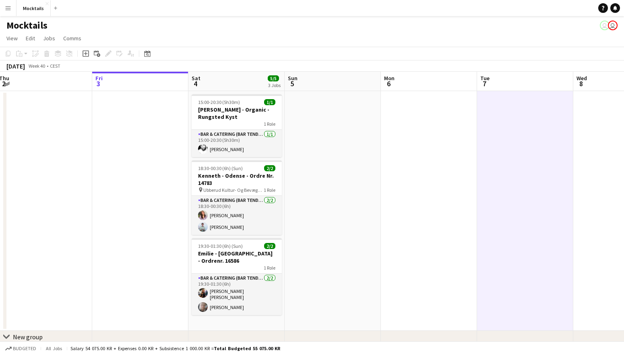
click at [353, 245] on app-date-cell at bounding box center [333, 211] width 96 height 240
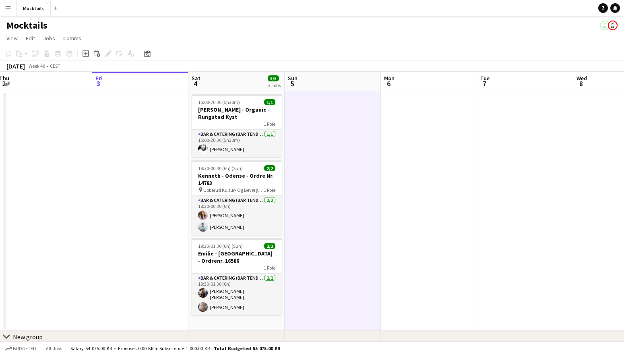
click at [153, 177] on app-date-cell at bounding box center [140, 211] width 96 height 240
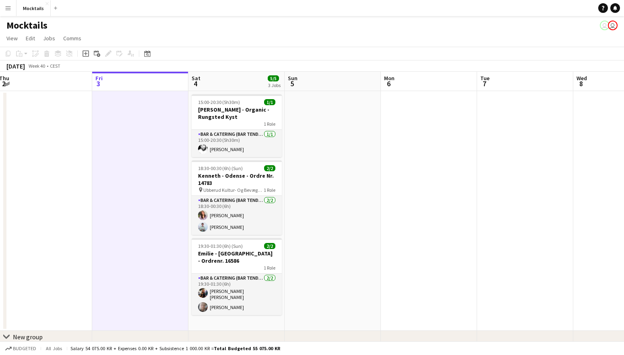
click at [167, 269] on app-date-cell at bounding box center [140, 211] width 96 height 240
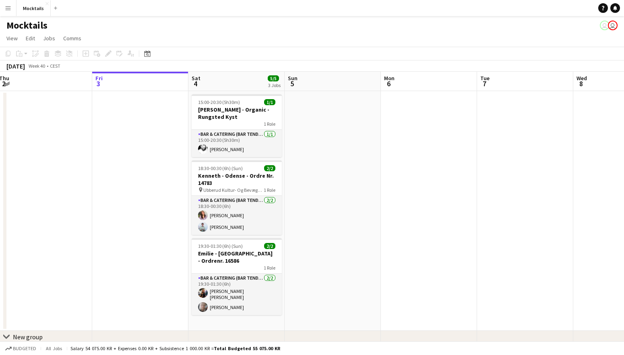
click at [312, 275] on app-date-cell at bounding box center [333, 211] width 96 height 240
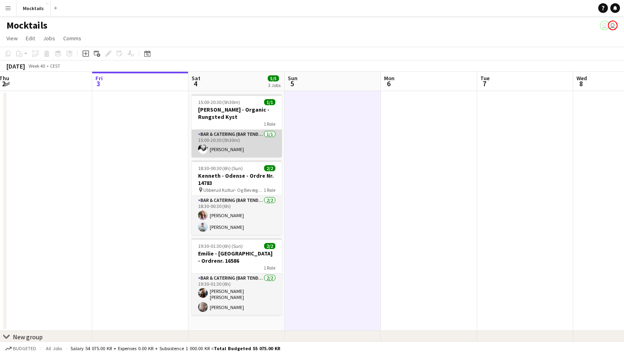
click at [259, 141] on app-card-role "Bar & Catering (Bar Tender) 1/1 15:00-20:30 (5h30m) Jimmy Torp" at bounding box center [237, 143] width 90 height 27
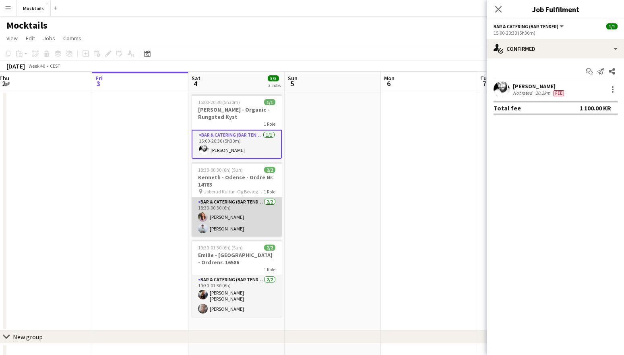
click at [238, 217] on app-card-role "Bar & Catering (Bar Tender) 2/2 18:30-00:30 (6h) Najana Lyberth Kristensen Seba…" at bounding box center [237, 216] width 90 height 39
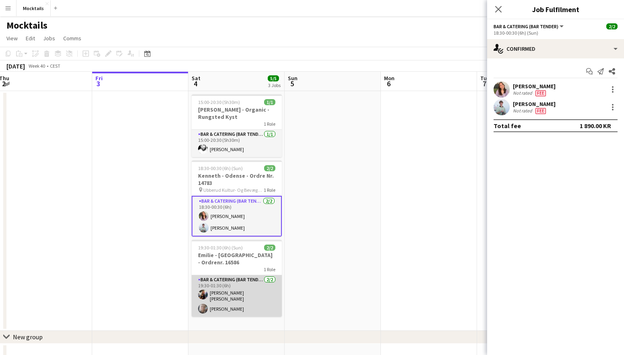
click at [240, 284] on app-card-role "Bar & Catering (Bar Tender) 2/2 19:30-01:30 (6h) Lisa Garne Heller Petersen Maj…" at bounding box center [237, 295] width 90 height 41
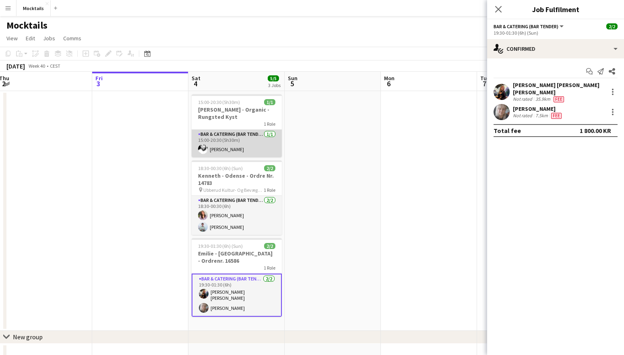
click at [239, 147] on app-card-role "Bar & Catering (Bar Tender) 1/1 15:00-20:30 (5h30m) Jimmy Torp" at bounding box center [237, 143] width 90 height 27
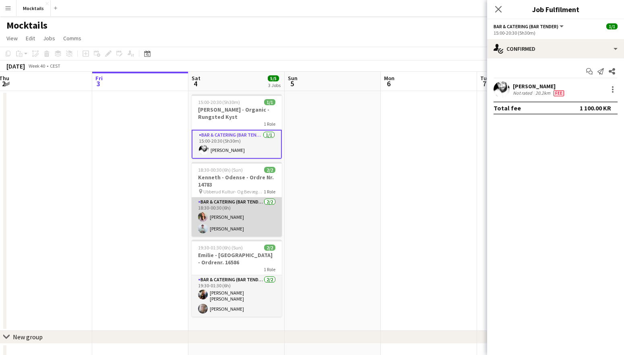
click at [250, 204] on app-card-role "Bar & Catering (Bar Tender) 2/2 18:30-00:30 (6h) Najana Lyberth Kristensen Seba…" at bounding box center [237, 216] width 90 height 39
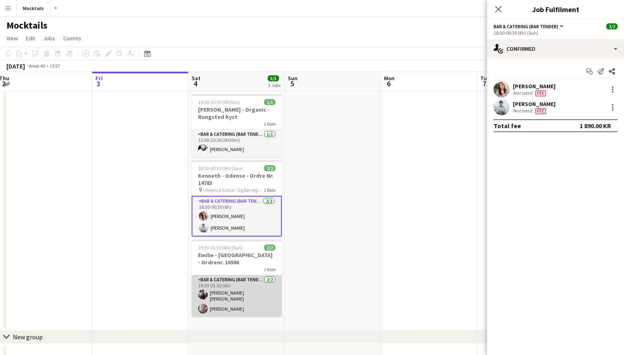
click at [246, 275] on app-card-role "Bar & Catering (Bar Tender) 2/2 19:30-01:30 (6h) Lisa Garne Heller Petersen Maj…" at bounding box center [237, 295] width 90 height 41
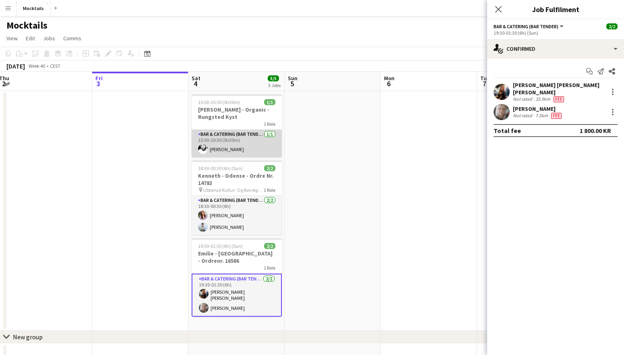
click at [243, 146] on app-card-role "Bar & Catering (Bar Tender) 1/1 15:00-20:30 (5h30m) Jimmy Torp" at bounding box center [237, 143] width 90 height 27
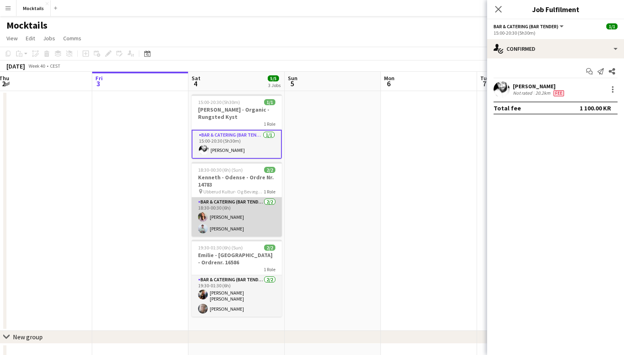
click at [239, 207] on app-card-role "Bar & Catering (Bar Tender) 2/2 18:30-00:30 (6h) Najana Lyberth Kristensen Seba…" at bounding box center [237, 216] width 90 height 39
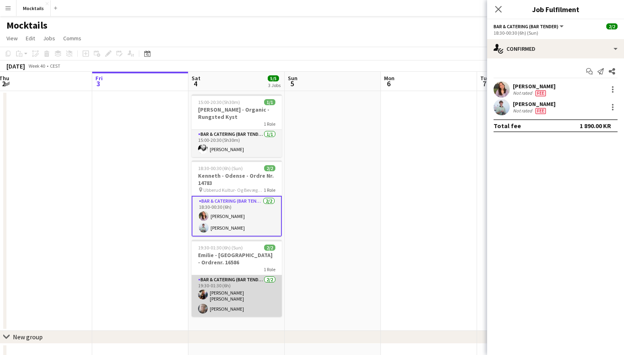
click at [240, 284] on app-card-role "Bar & Catering (Bar Tender) 2/2 19:30-01:30 (6h) Lisa Garne Heller Petersen Maj…" at bounding box center [237, 295] width 90 height 41
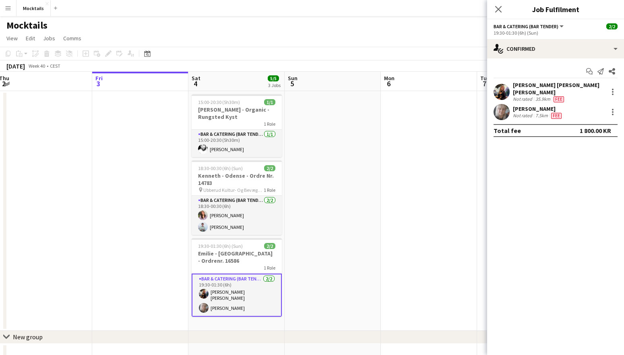
click at [167, 263] on app-date-cell at bounding box center [140, 211] width 96 height 240
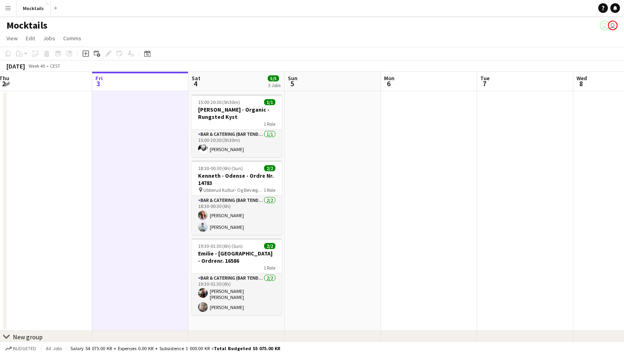
click at [341, 43] on app-page-menu "View Day view expanded Day view collapsed Month view Date picker Jump to today …" at bounding box center [312, 38] width 624 height 15
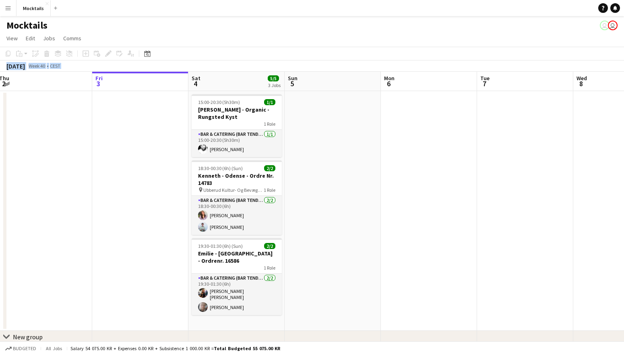
drag, startPoint x: 184, startPoint y: 32, endPoint x: 316, endPoint y: 274, distance: 276.0
click at [316, 274] on app-board "Mocktails user user View Day view expanded Day view collapsed Month view Date p…" at bounding box center [312, 198] width 624 height 365
click at [316, 274] on app-date-cell at bounding box center [333, 211] width 96 height 240
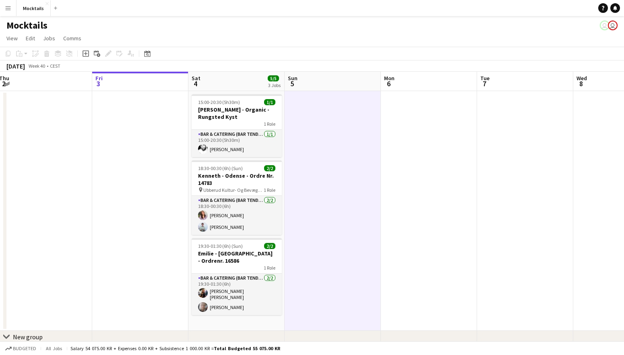
scroll to position [0, 0]
drag, startPoint x: 175, startPoint y: 25, endPoint x: 321, endPoint y: 300, distance: 311.1
click at [321, 300] on app-board "Mocktails user user View Day view expanded Day view collapsed Month view Date p…" at bounding box center [312, 198] width 624 height 365
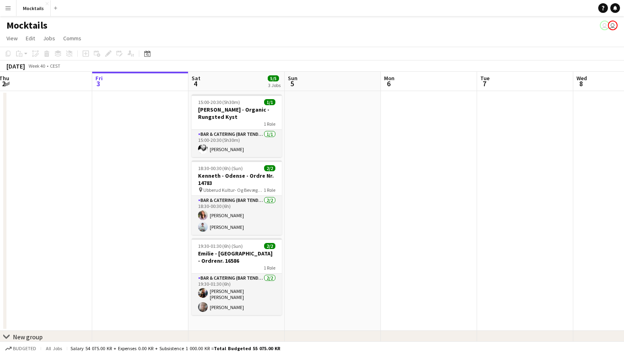
click at [321, 300] on app-date-cell at bounding box center [333, 211] width 96 height 240
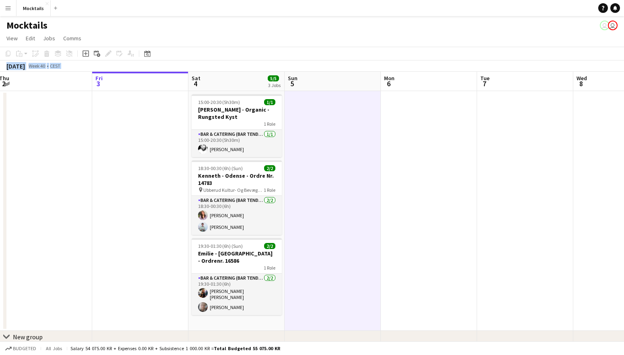
drag, startPoint x: 186, startPoint y: 36, endPoint x: 311, endPoint y: 291, distance: 284.0
click at [311, 291] on app-board "Mocktails user user View Day view expanded Day view collapsed Month view Date p…" at bounding box center [312, 198] width 624 height 365
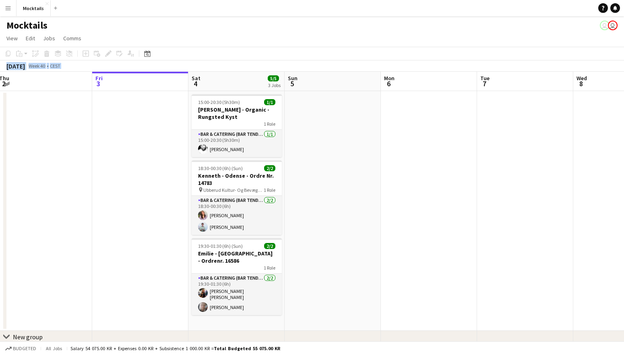
click at [311, 291] on app-date-cell at bounding box center [333, 211] width 96 height 240
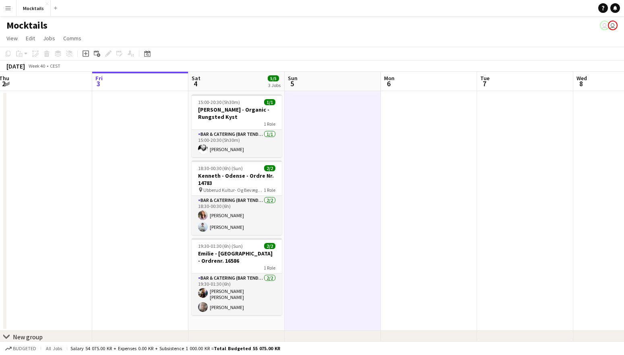
drag, startPoint x: 170, startPoint y: 46, endPoint x: 305, endPoint y: 290, distance: 279.4
click at [305, 290] on app-board "Mocktails user user View Day view expanded Day view collapsed Month view Date p…" at bounding box center [312, 198] width 624 height 365
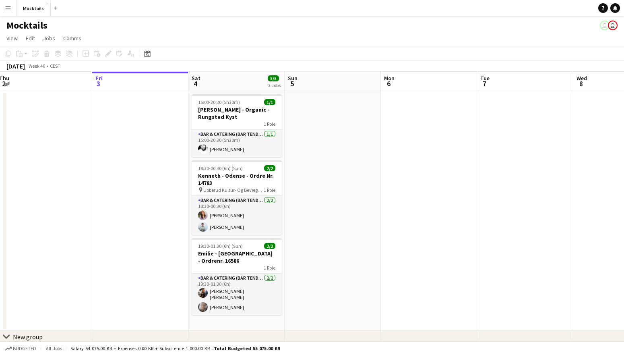
click at [305, 290] on app-date-cell at bounding box center [333, 211] width 96 height 240
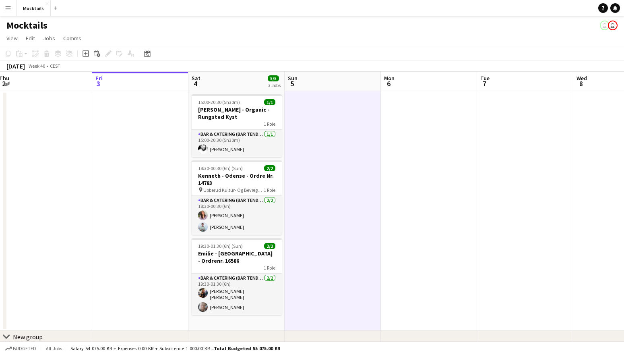
drag, startPoint x: 155, startPoint y: 28, endPoint x: 308, endPoint y: 280, distance: 295.1
click at [308, 280] on app-board "Mocktails user user View Day view expanded Day view collapsed Month view Date p…" at bounding box center [312, 198] width 624 height 365
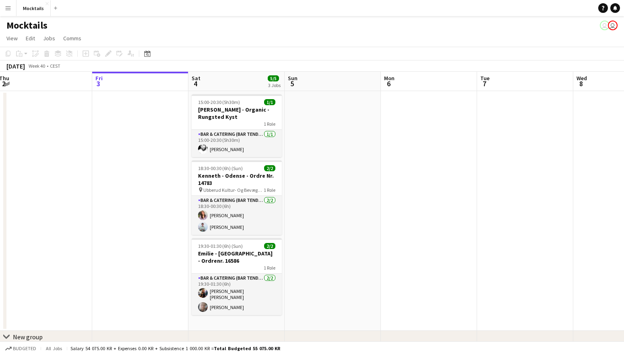
click at [308, 280] on app-date-cell at bounding box center [333, 211] width 96 height 240
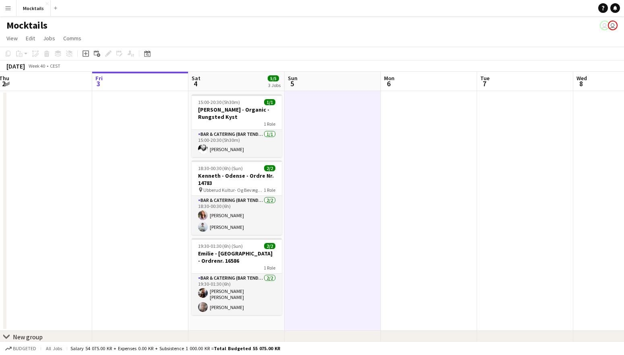
drag, startPoint x: 163, startPoint y: 31, endPoint x: 321, endPoint y: 295, distance: 307.7
click at [321, 295] on app-board "Mocktails user user View Day view expanded Day view collapsed Month view Date p…" at bounding box center [312, 198] width 624 height 365
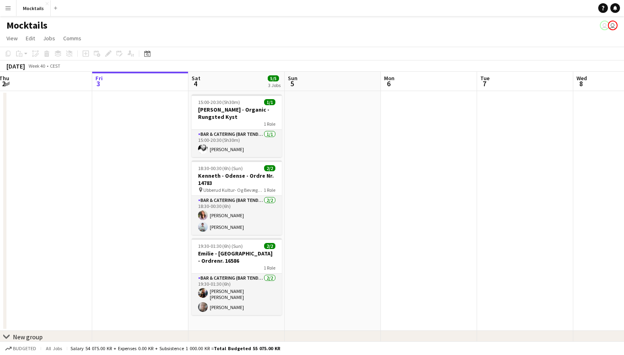
click at [321, 295] on app-date-cell at bounding box center [333, 211] width 96 height 240
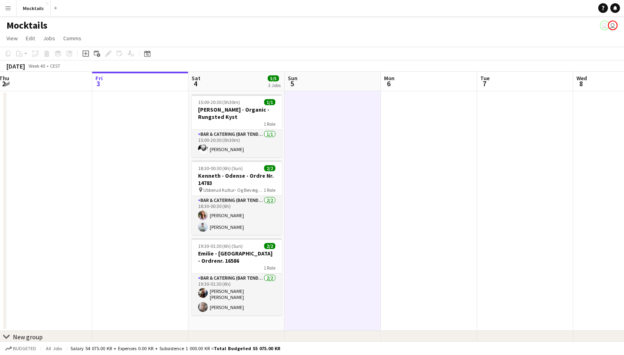
drag, startPoint x: 161, startPoint y: 23, endPoint x: 327, endPoint y: 298, distance: 321.9
click at [327, 298] on app-board "Mocktails user user View Day view expanded Day view collapsed Month view Date p…" at bounding box center [312, 198] width 624 height 365
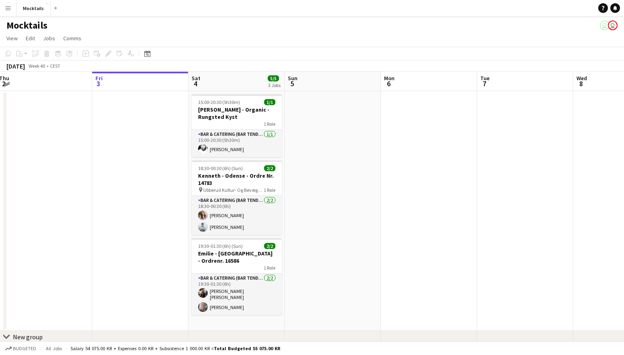
click at [327, 298] on app-date-cell at bounding box center [333, 211] width 96 height 240
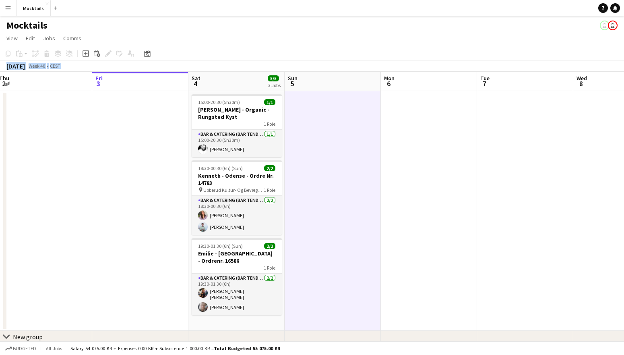
drag, startPoint x: 173, startPoint y: 34, endPoint x: 320, endPoint y: 294, distance: 298.6
click at [320, 294] on app-board "Mocktails user user View Day view expanded Day view collapsed Month view Date p…" at bounding box center [312, 198] width 624 height 365
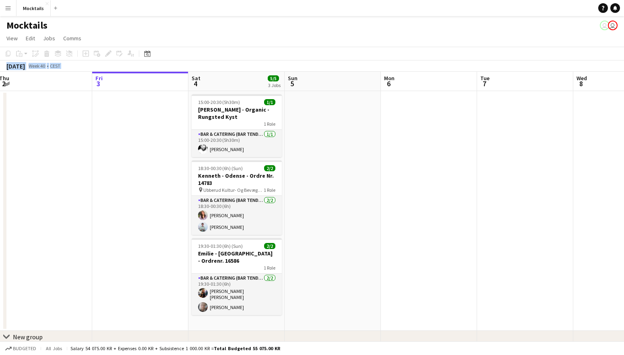
click at [320, 294] on app-date-cell at bounding box center [333, 211] width 96 height 240
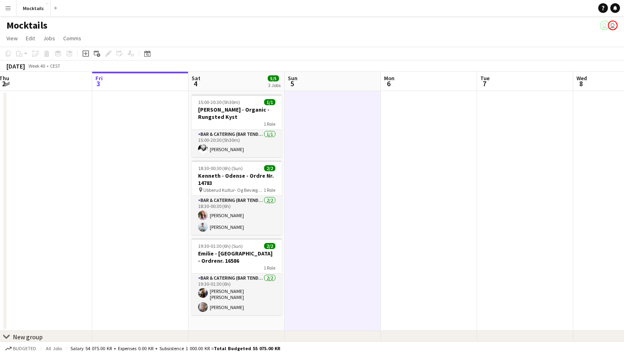
click at [355, 279] on app-date-cell at bounding box center [333, 211] width 96 height 240
